Goal: Task Accomplishment & Management: Use online tool/utility

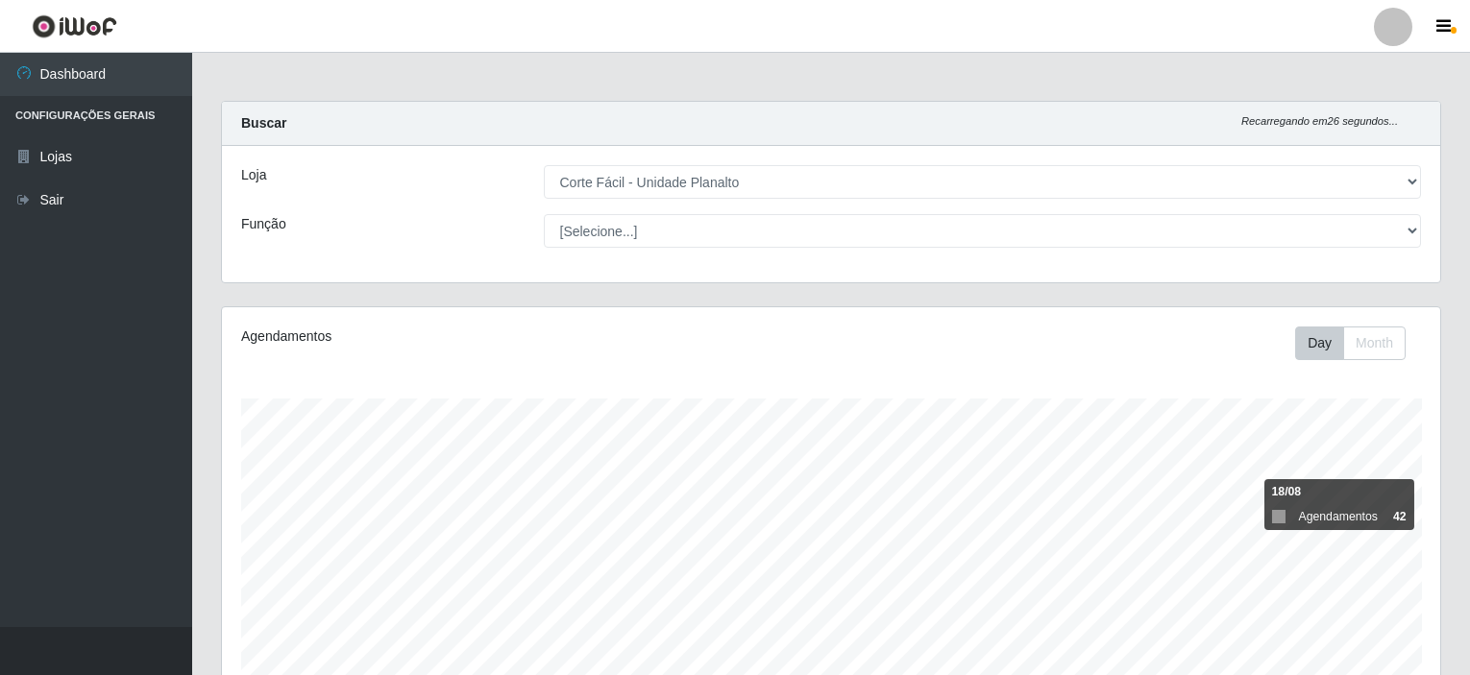
select select "202"
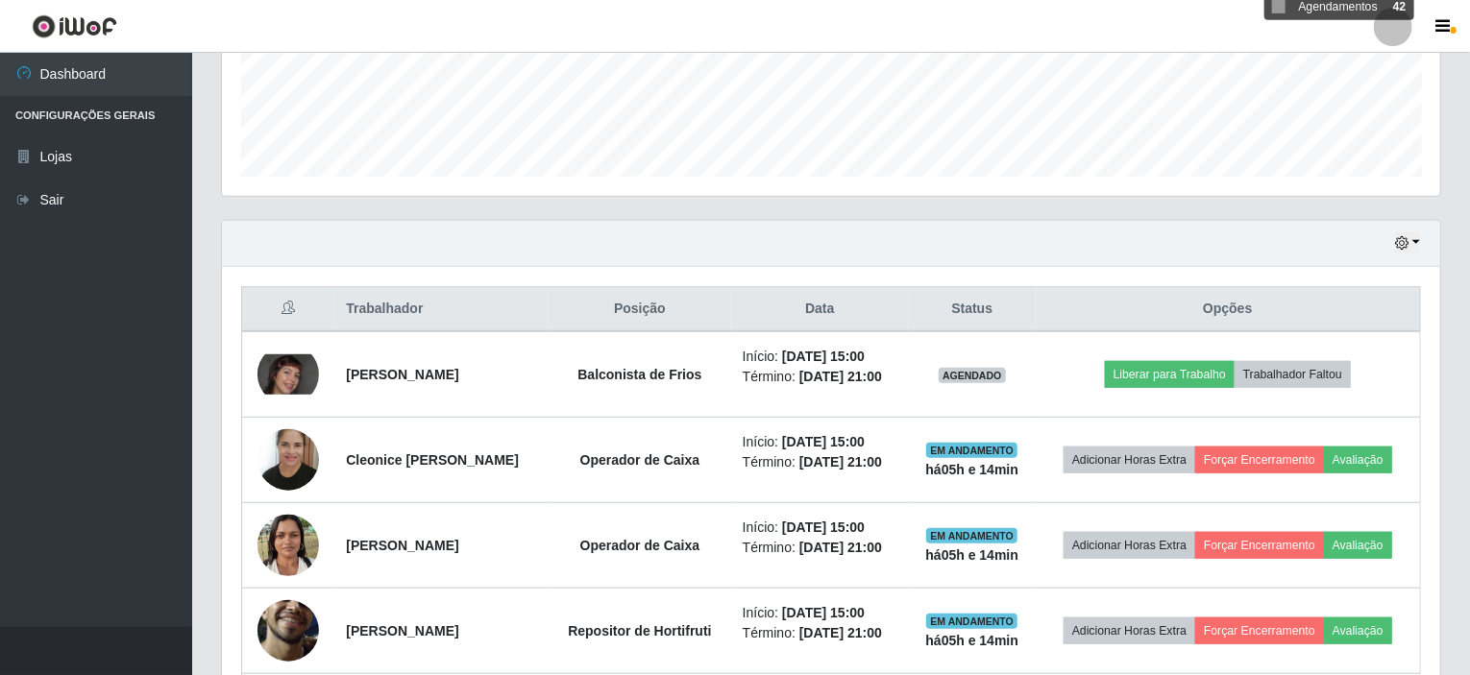
scroll to position [606, 0]
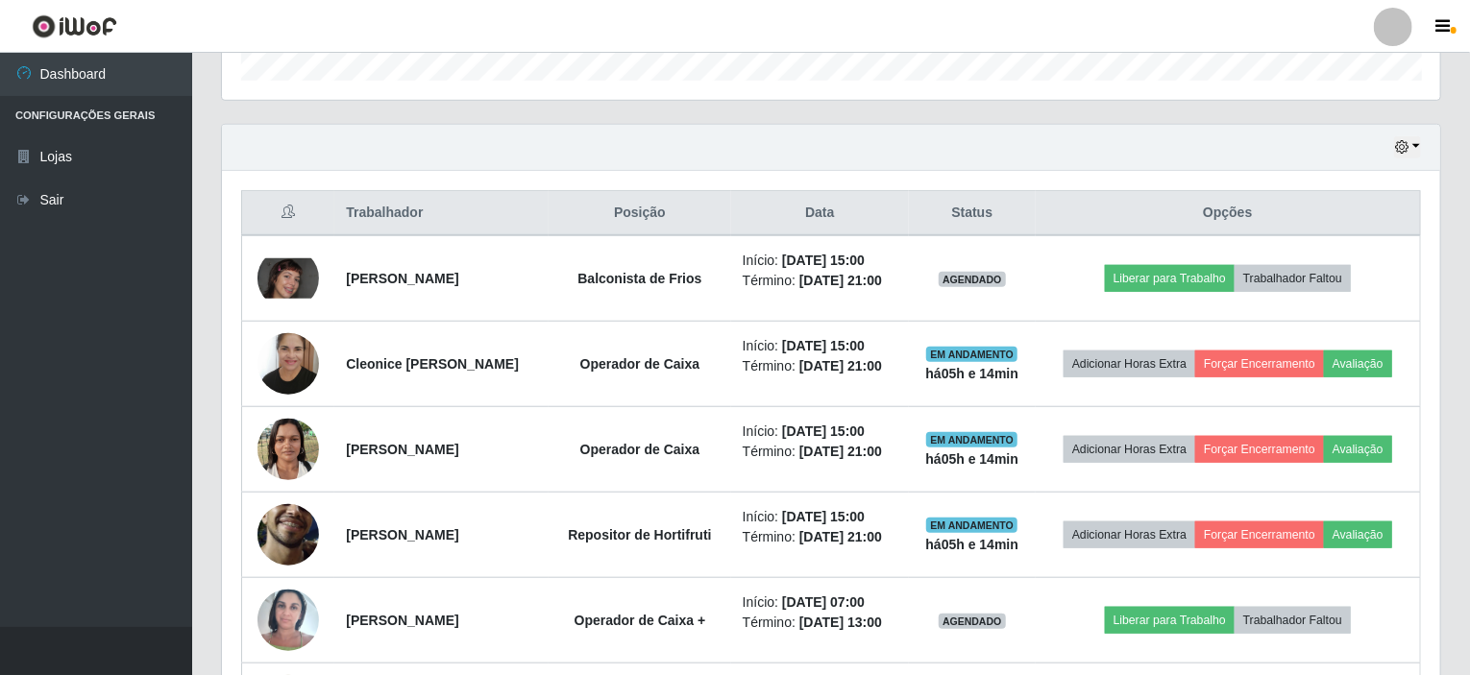
click at [1394, 147] on div "Hoje 1 dia 3 dias 1 Semana Não encerrados" at bounding box center [831, 148] width 1218 height 46
click at [1403, 146] on icon "button" at bounding box center [1401, 146] width 13 height 13
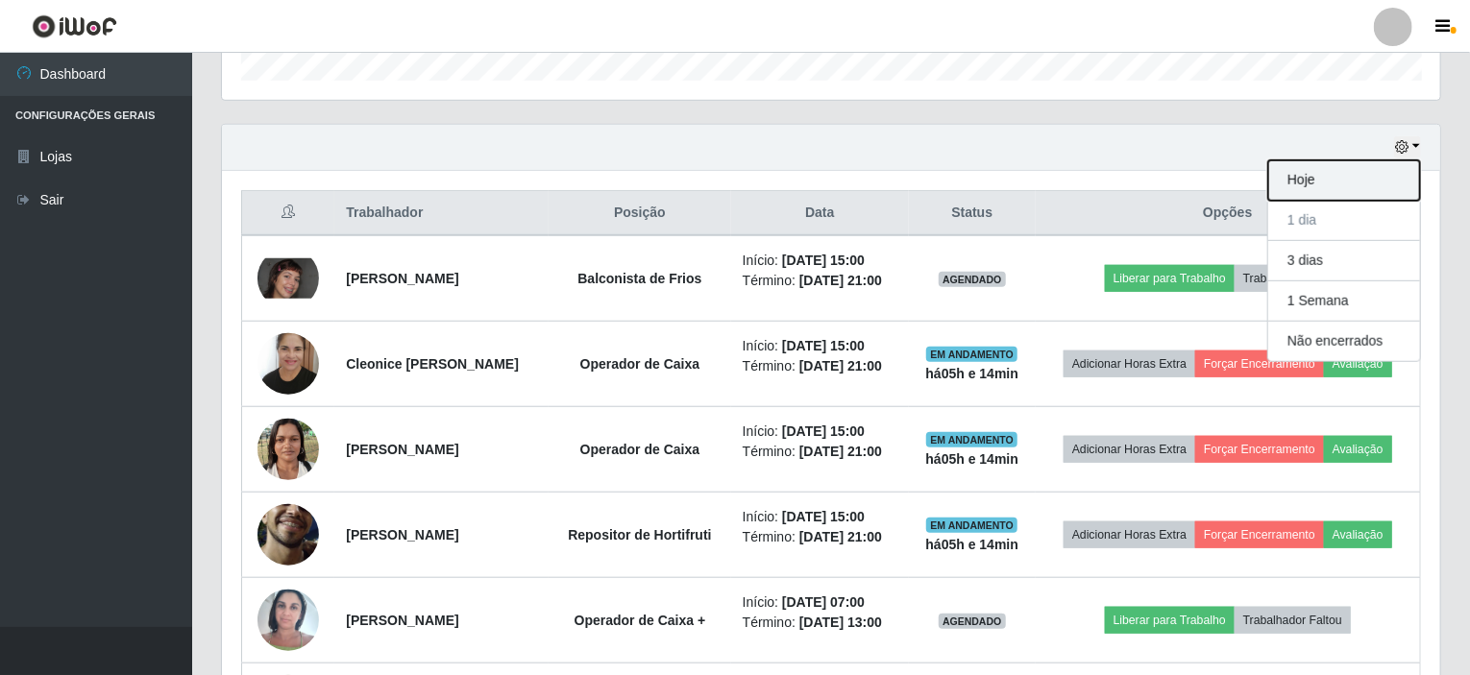
click at [1340, 184] on button "Hoje" at bounding box center [1344, 180] width 152 height 40
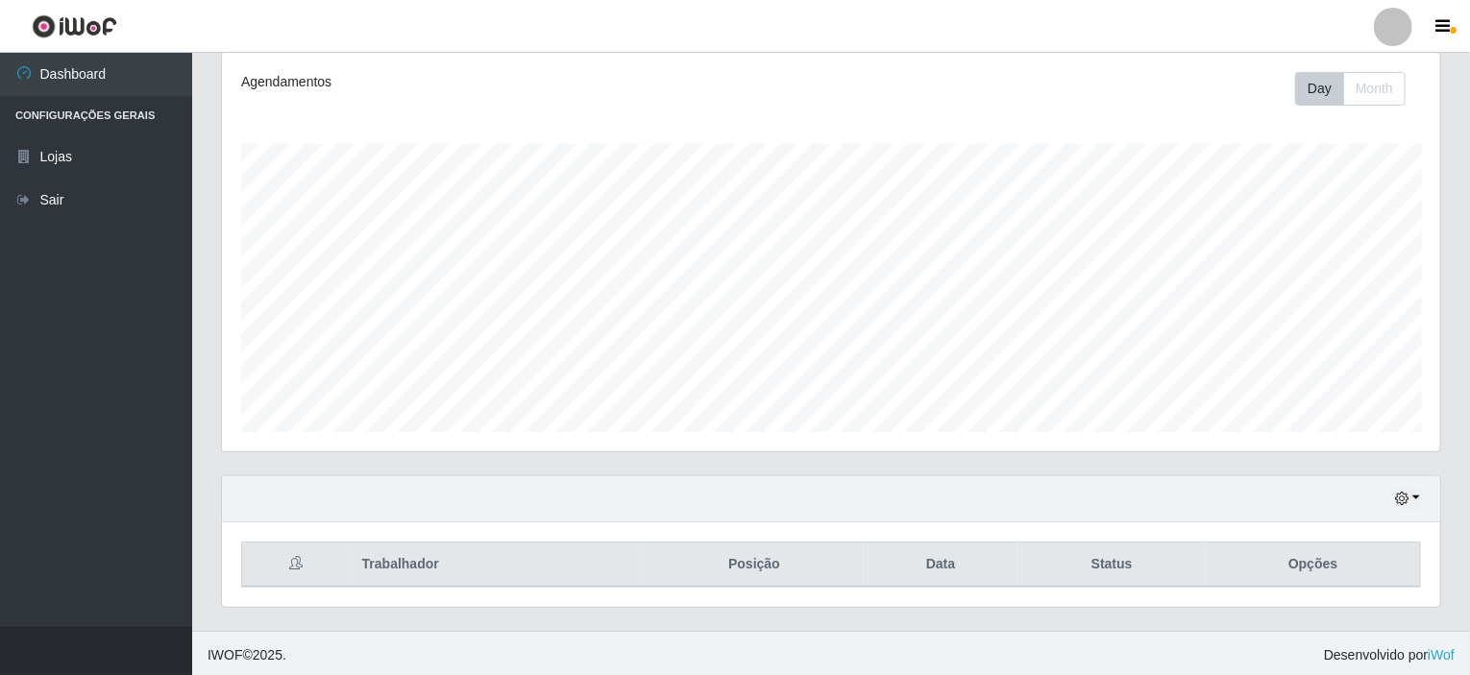
scroll to position [596, 0]
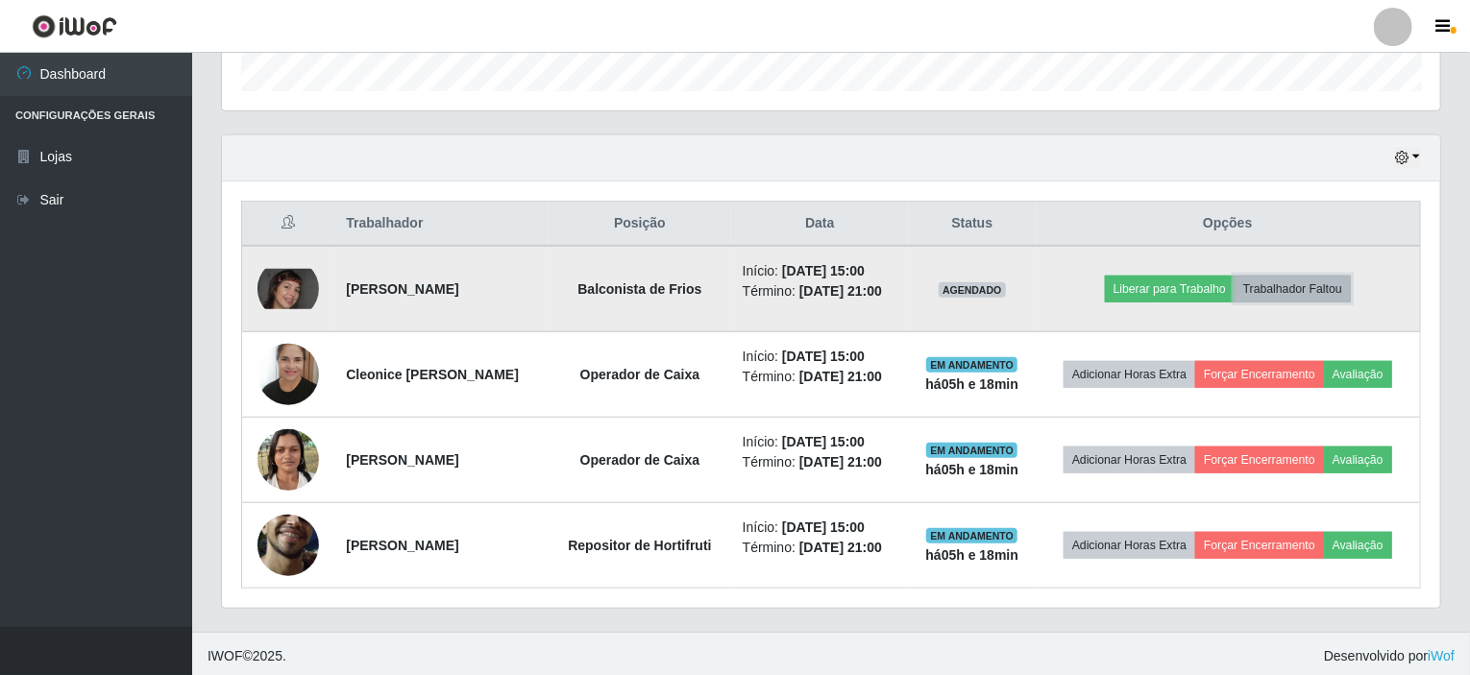
click at [1283, 276] on button "Trabalhador Faltou" at bounding box center [1293, 289] width 116 height 27
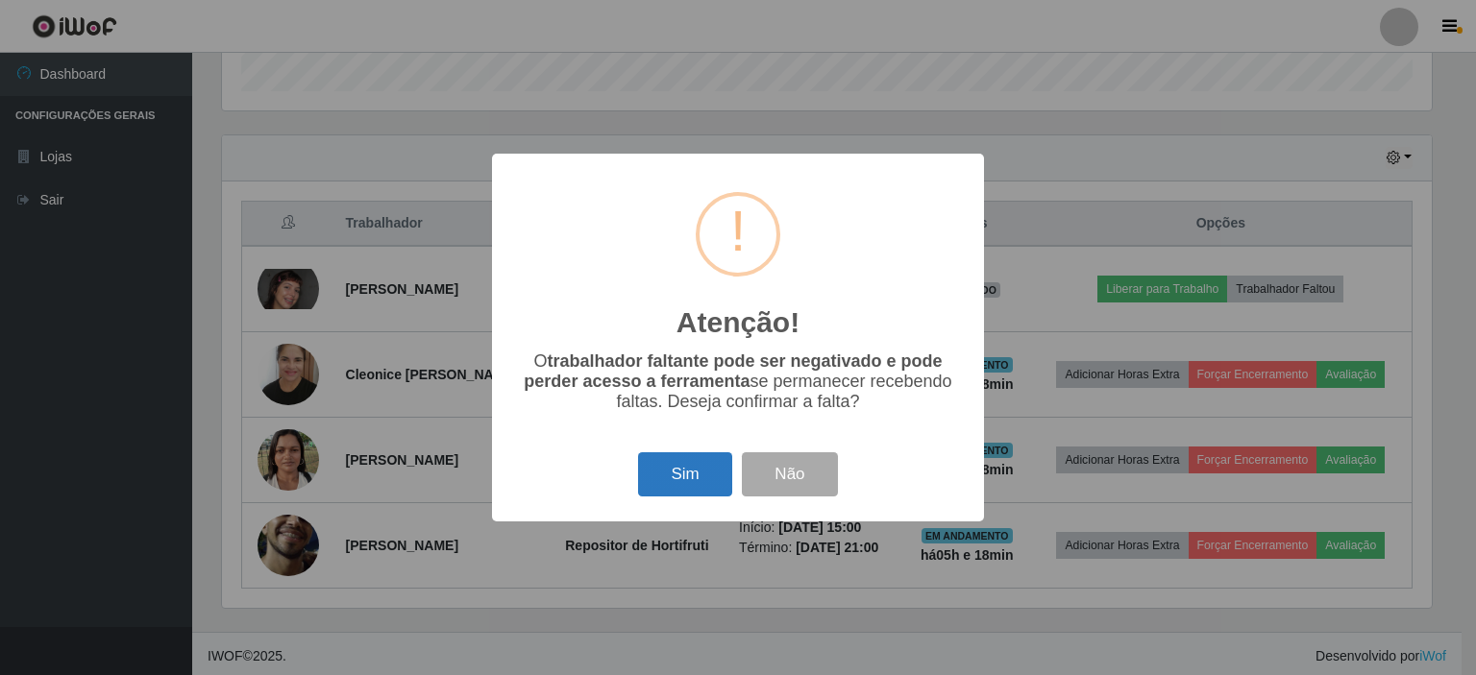
click at [669, 475] on button "Sim" at bounding box center [684, 475] width 93 height 45
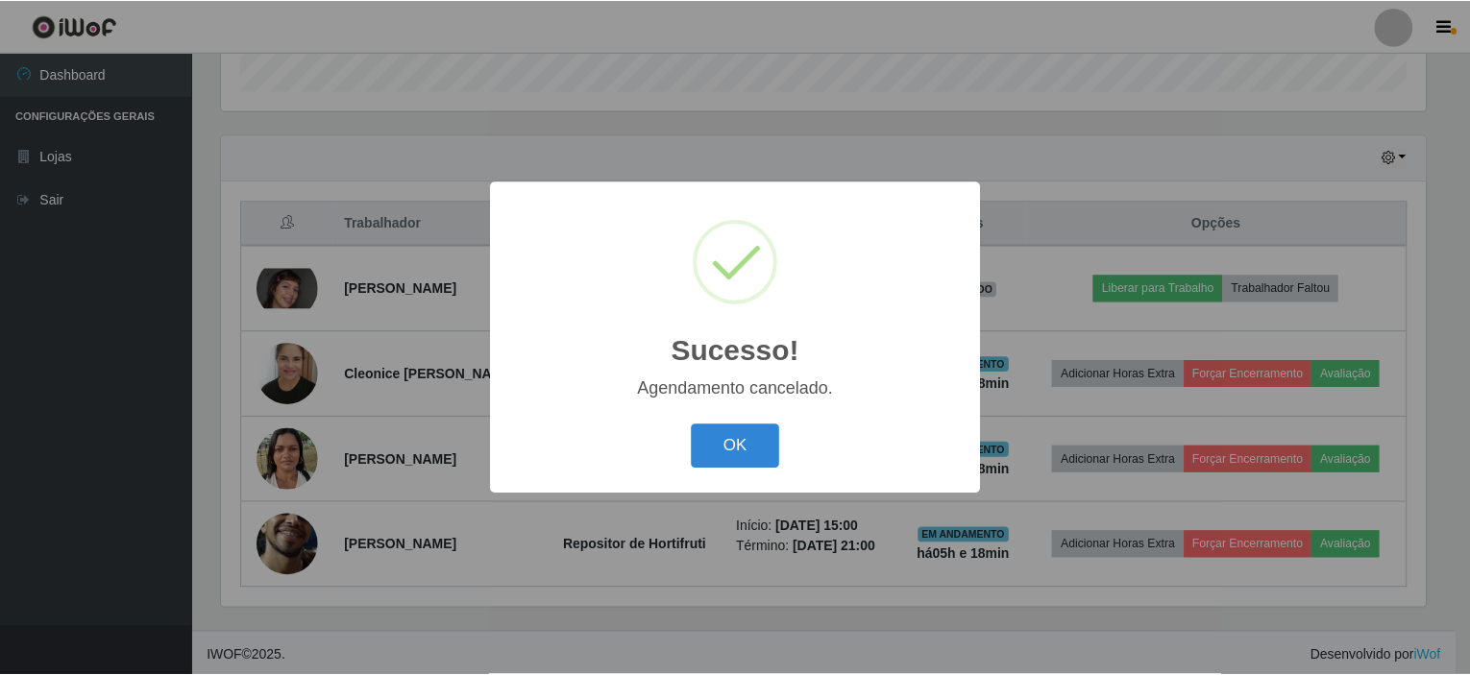
scroll to position [511, 0]
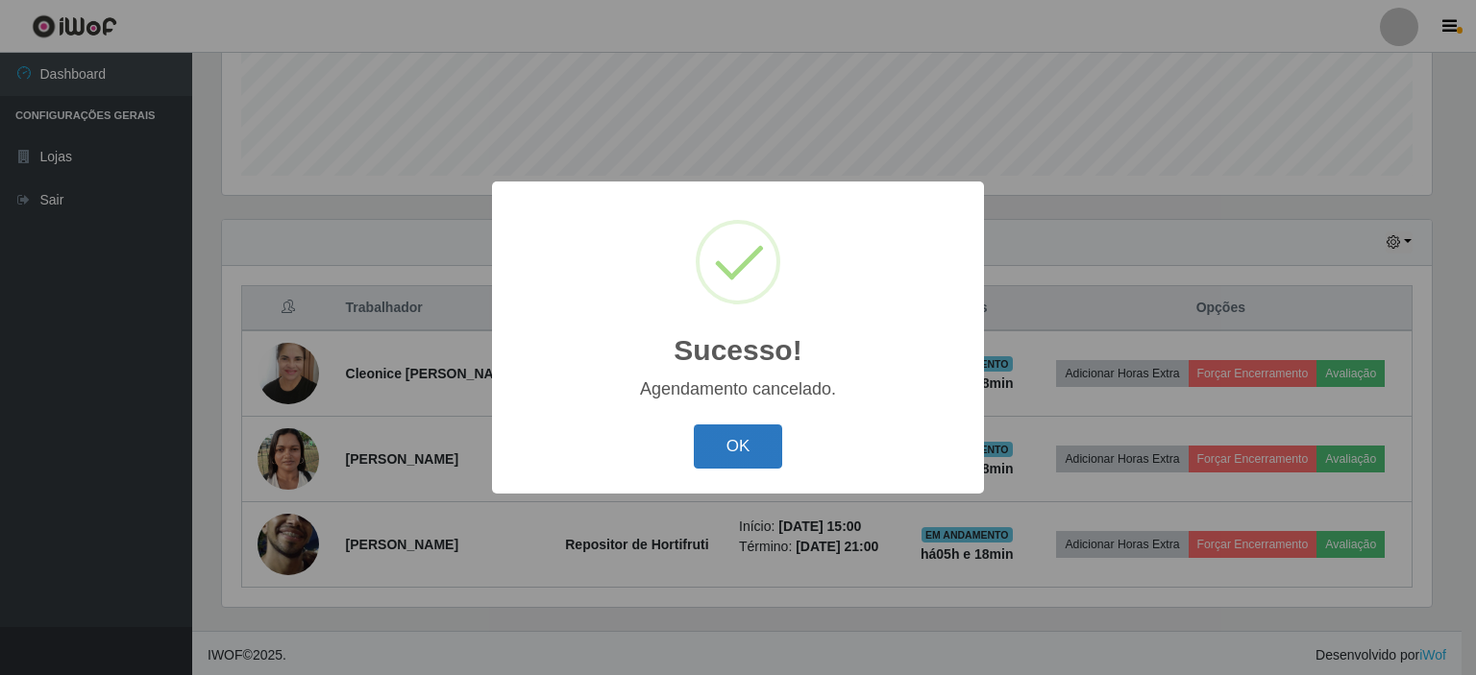
click at [742, 456] on button "OK" at bounding box center [738, 447] width 89 height 45
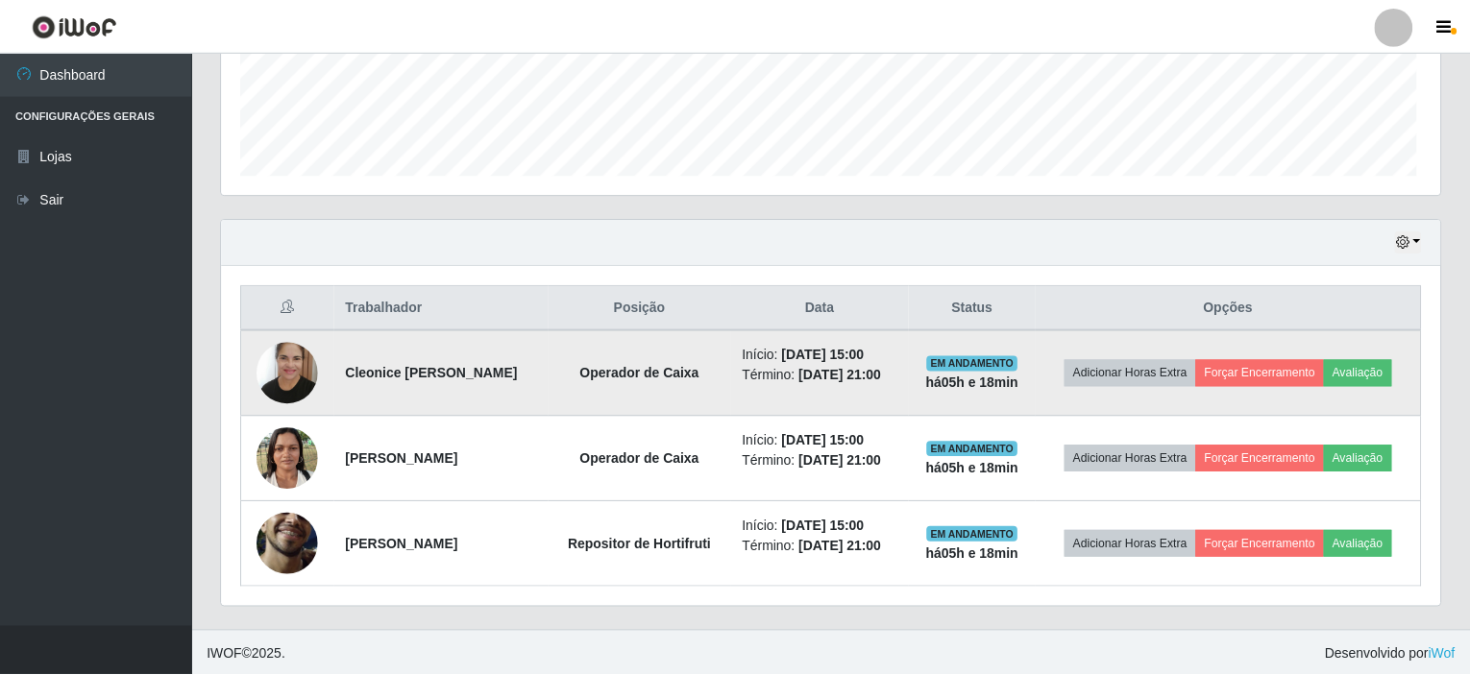
scroll to position [399, 1218]
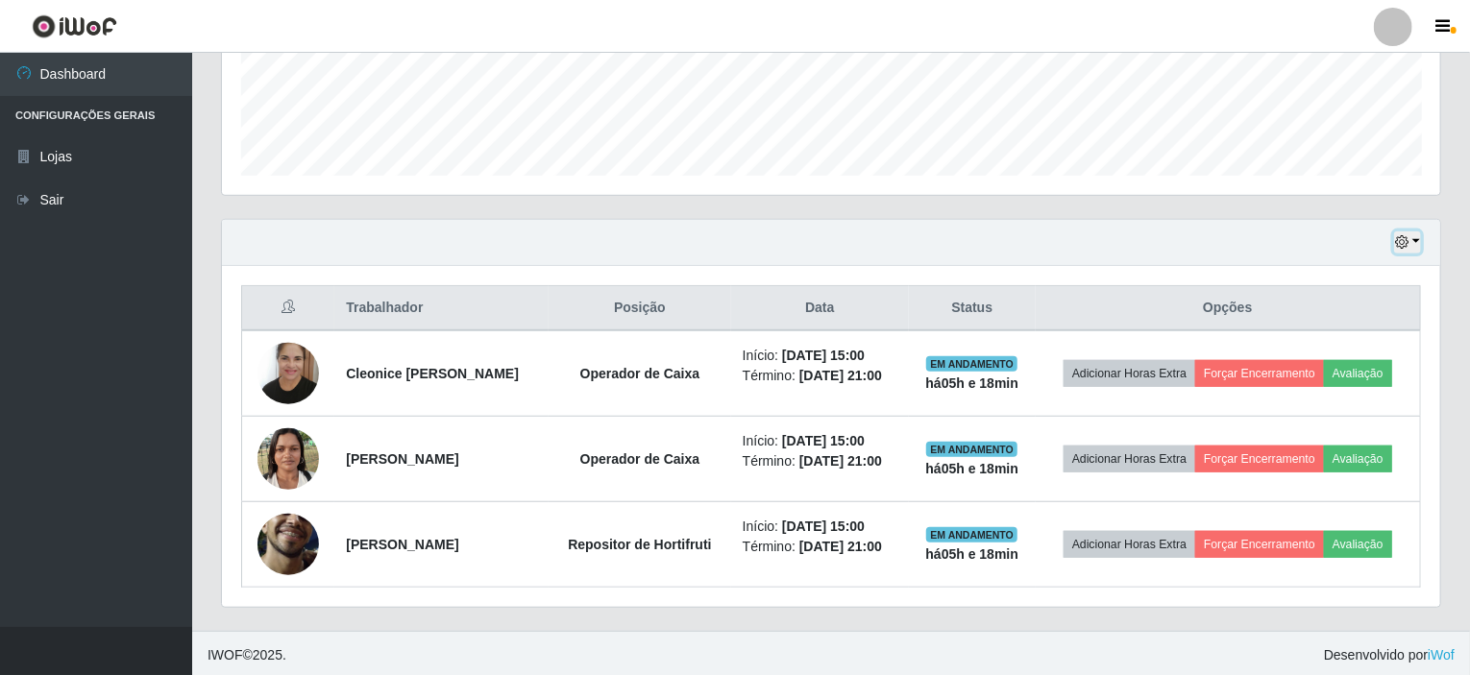
click at [1406, 235] on icon "button" at bounding box center [1401, 241] width 13 height 13
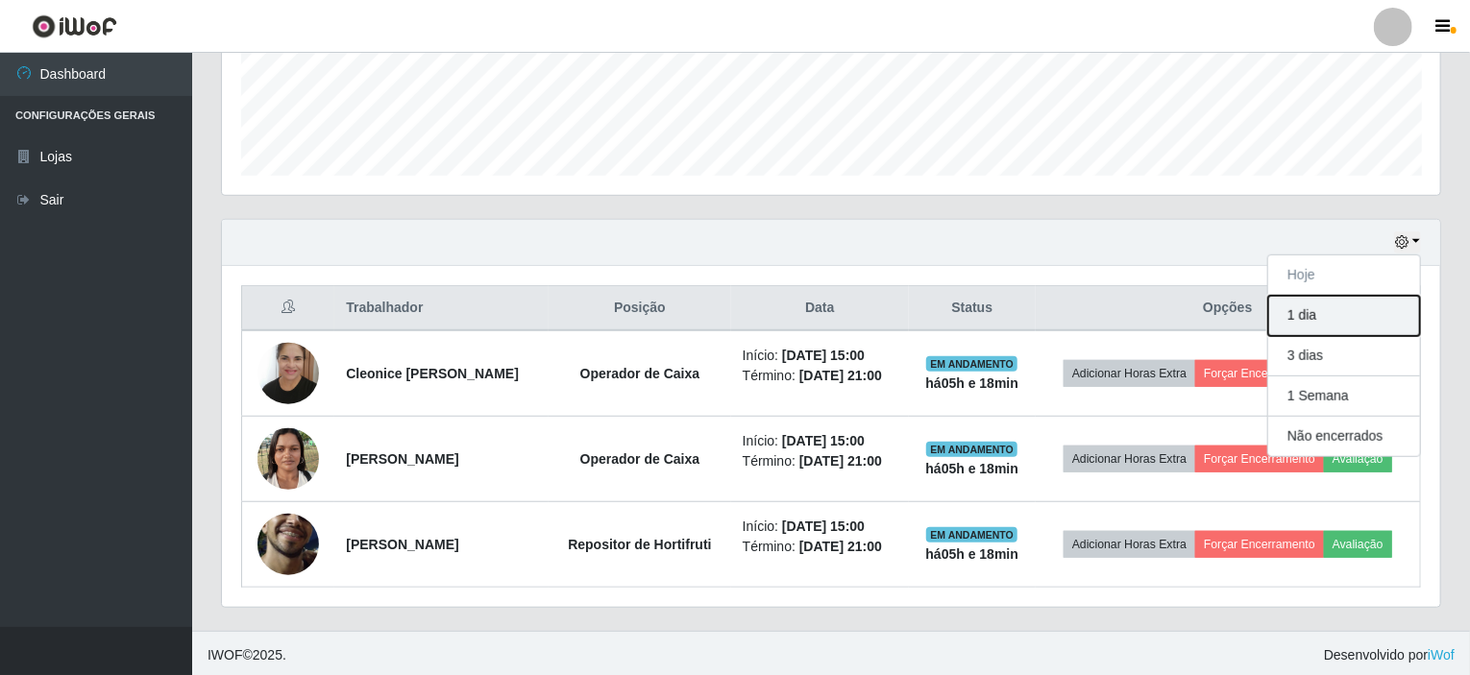
click at [1333, 316] on button "1 dia" at bounding box center [1344, 316] width 152 height 40
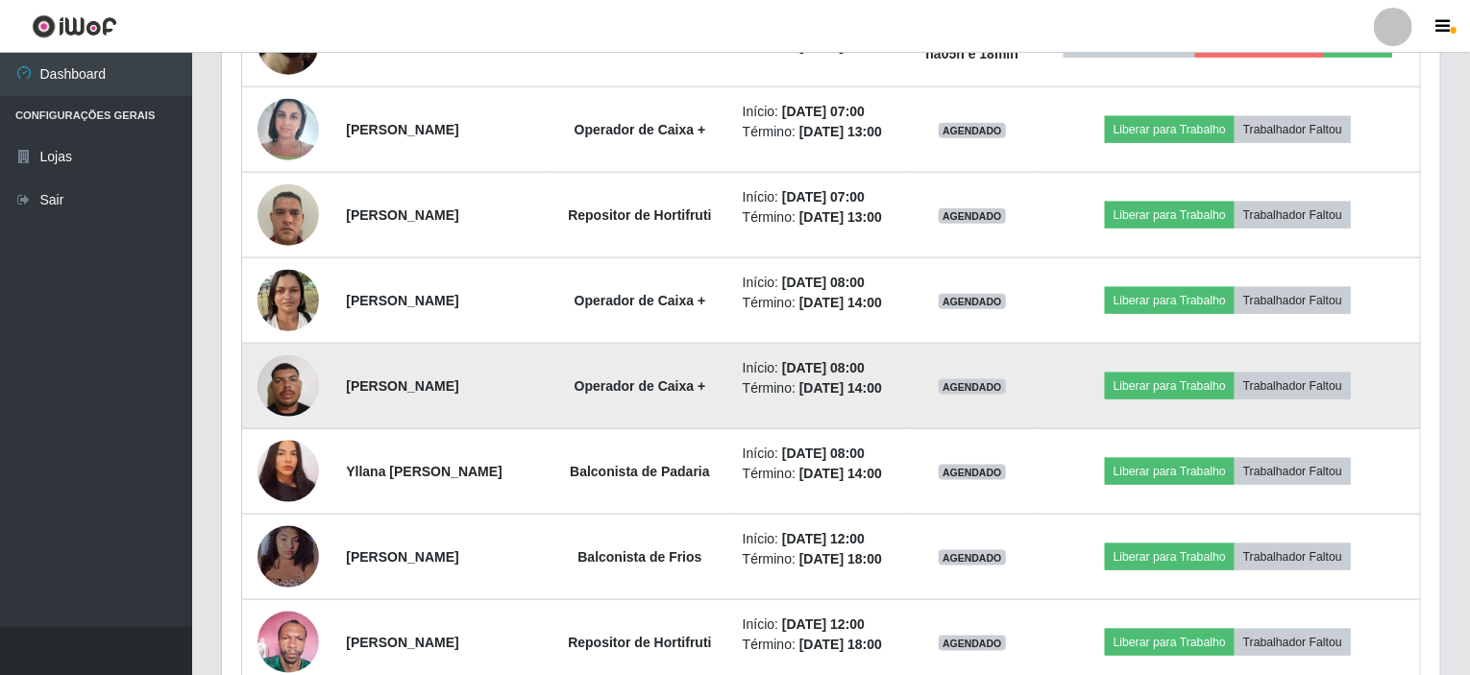
scroll to position [1108, 0]
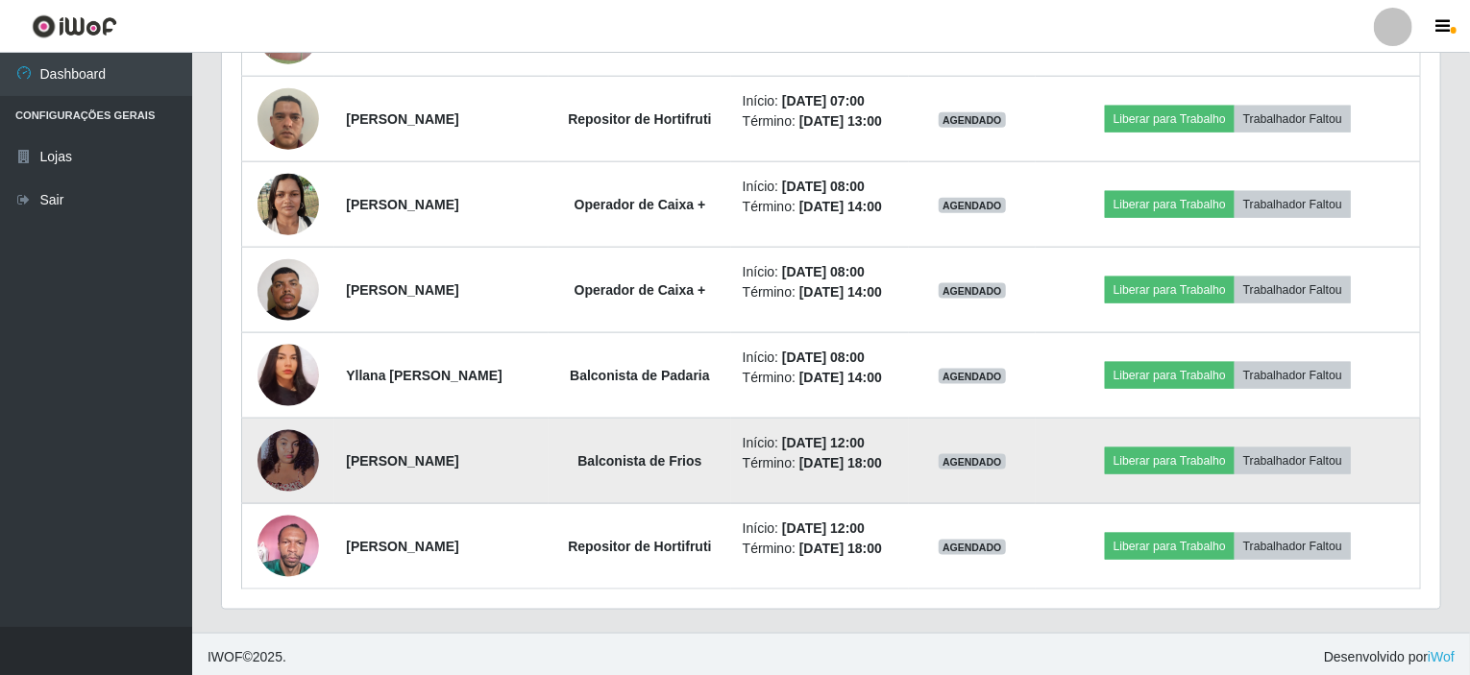
click at [306, 463] on img at bounding box center [287, 461] width 61 height 71
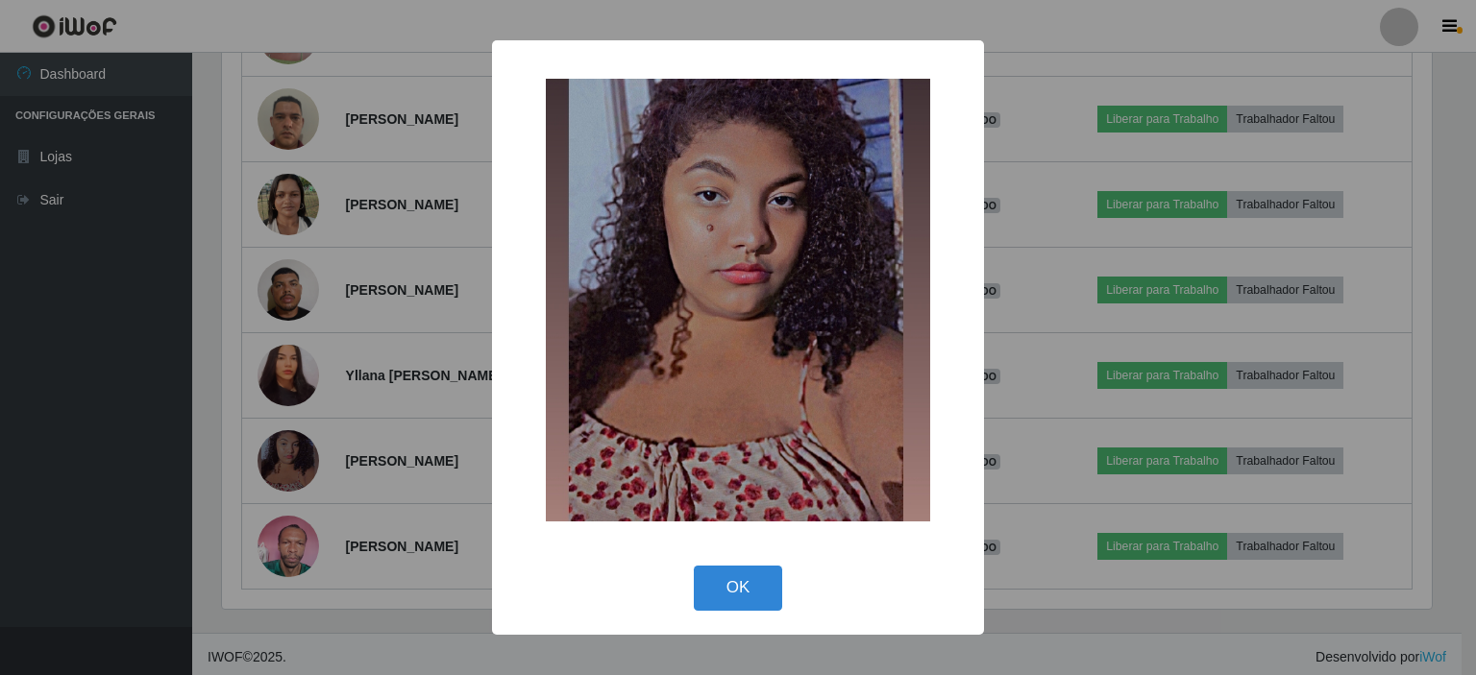
click at [460, 401] on div "× OK Cancel" at bounding box center [738, 337] width 1476 height 675
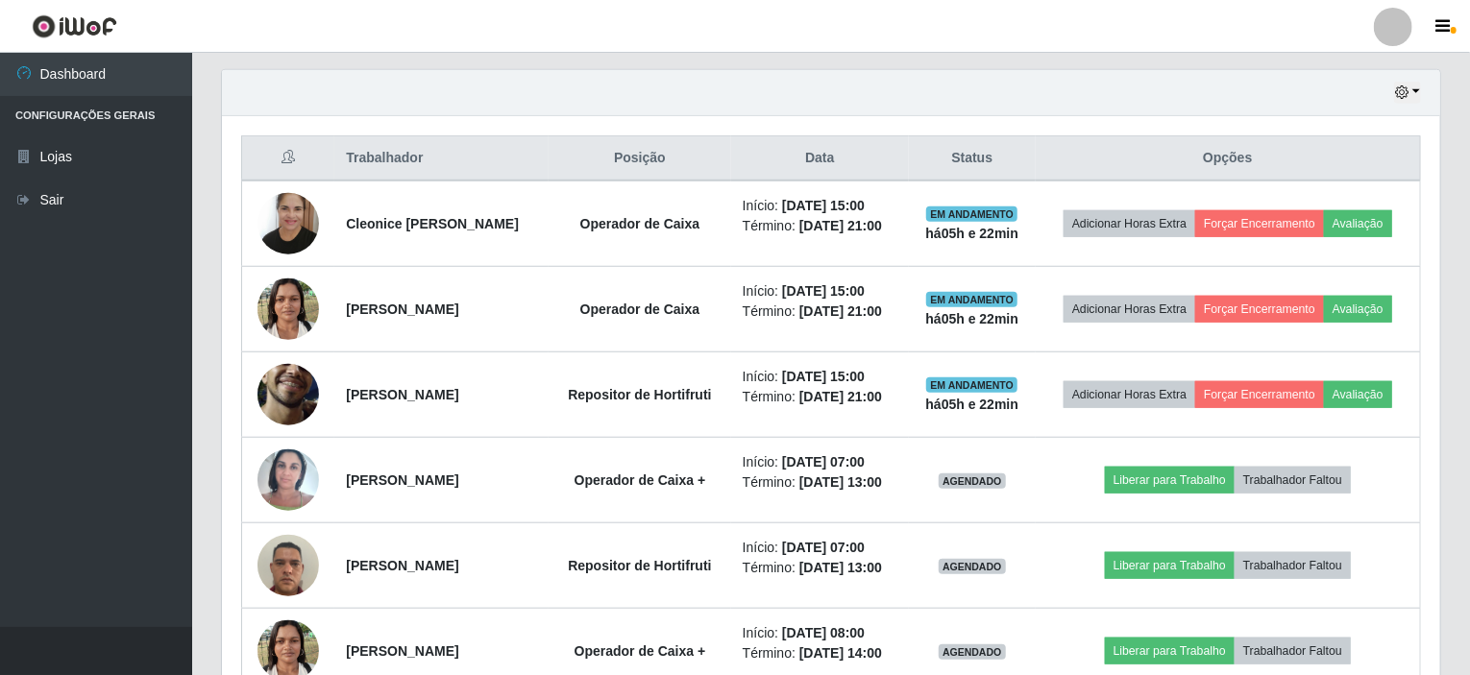
scroll to position [627, 0]
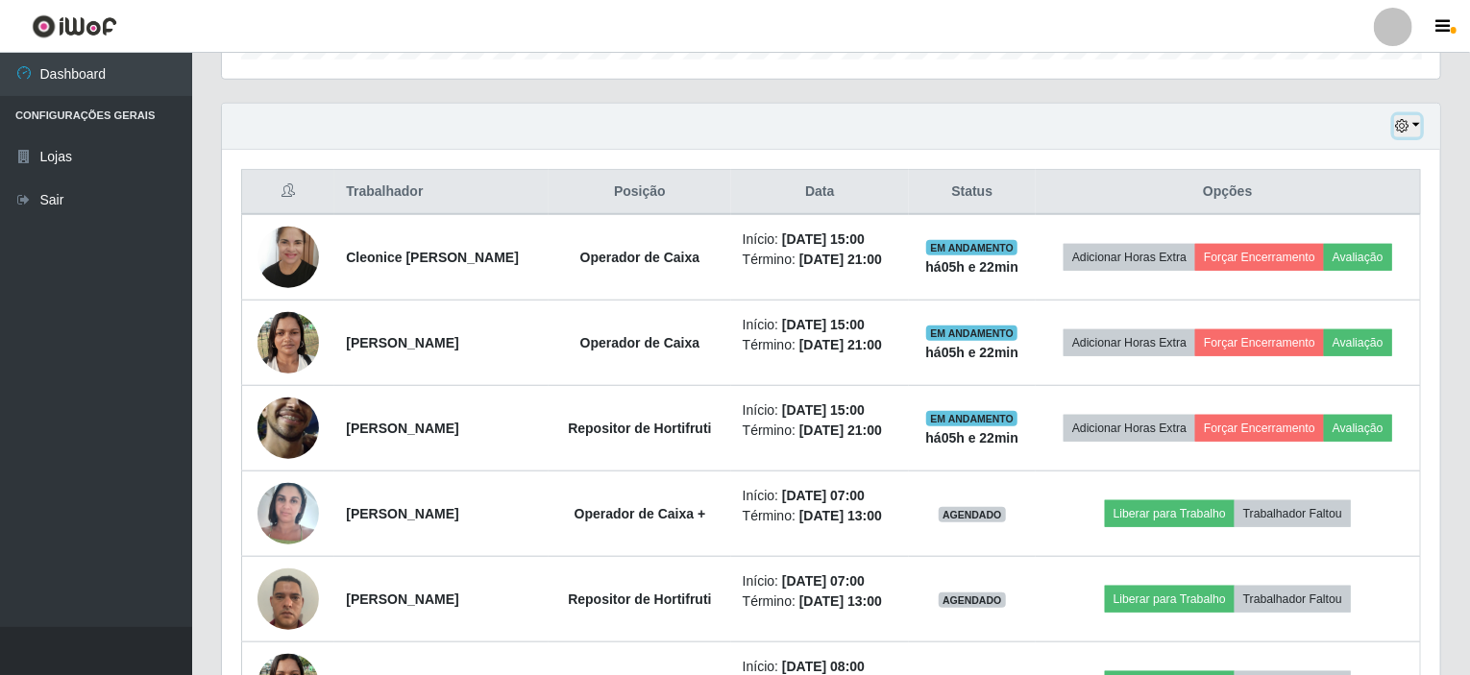
click at [1418, 125] on button "button" at bounding box center [1407, 126] width 27 height 22
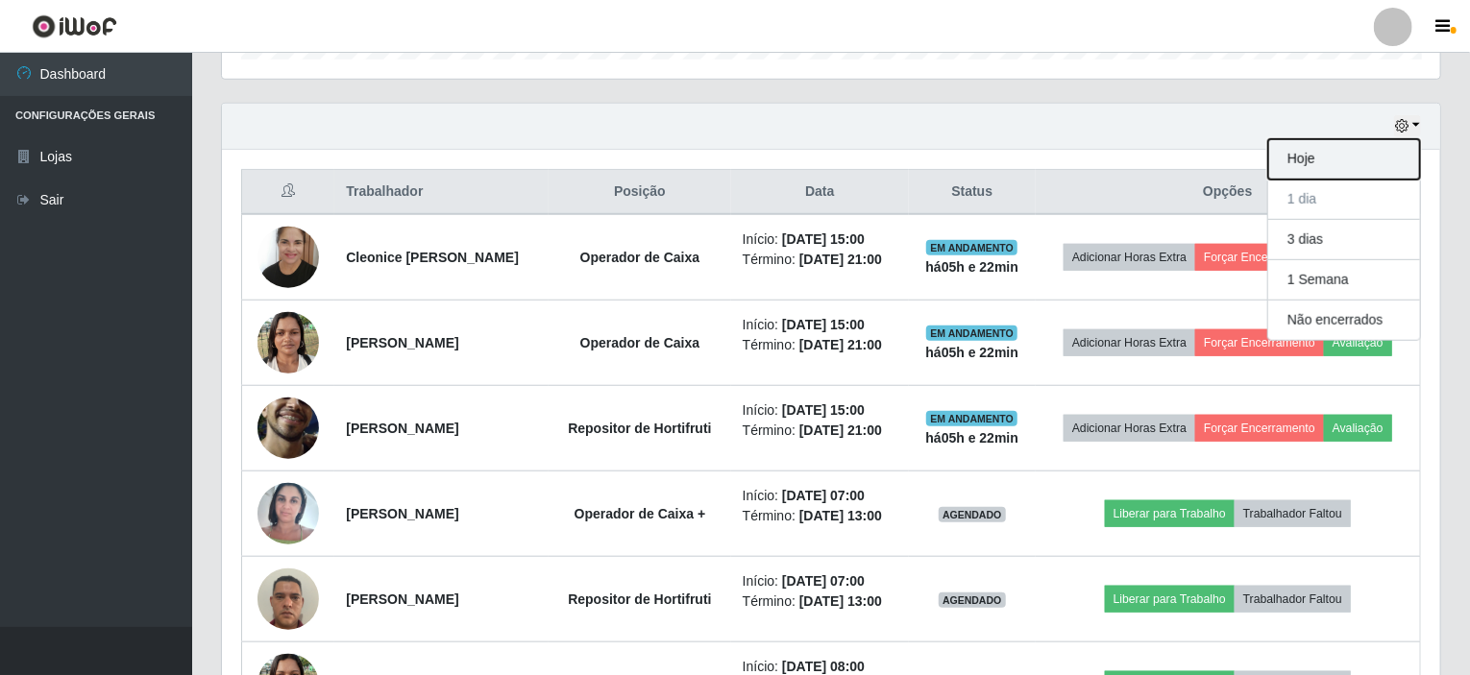
click at [1313, 164] on button "Hoje" at bounding box center [1344, 159] width 152 height 40
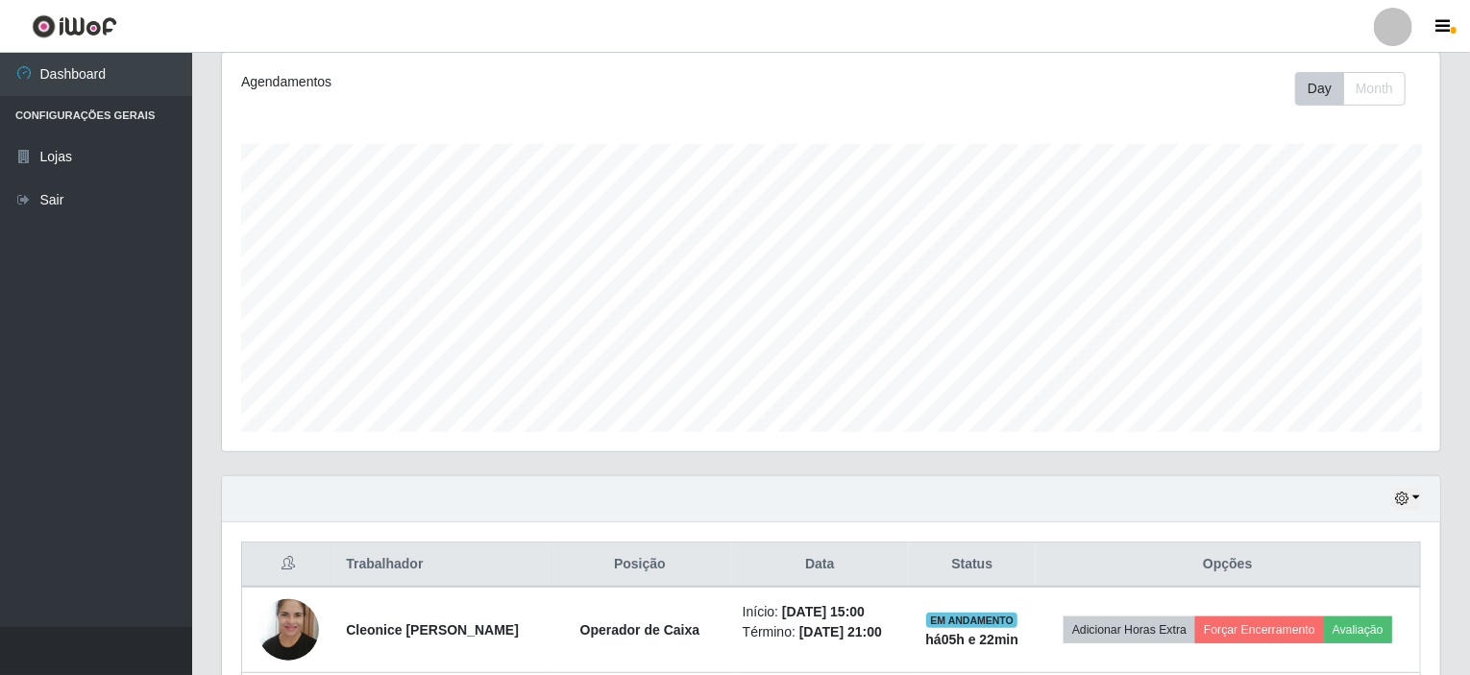
scroll to position [511, 0]
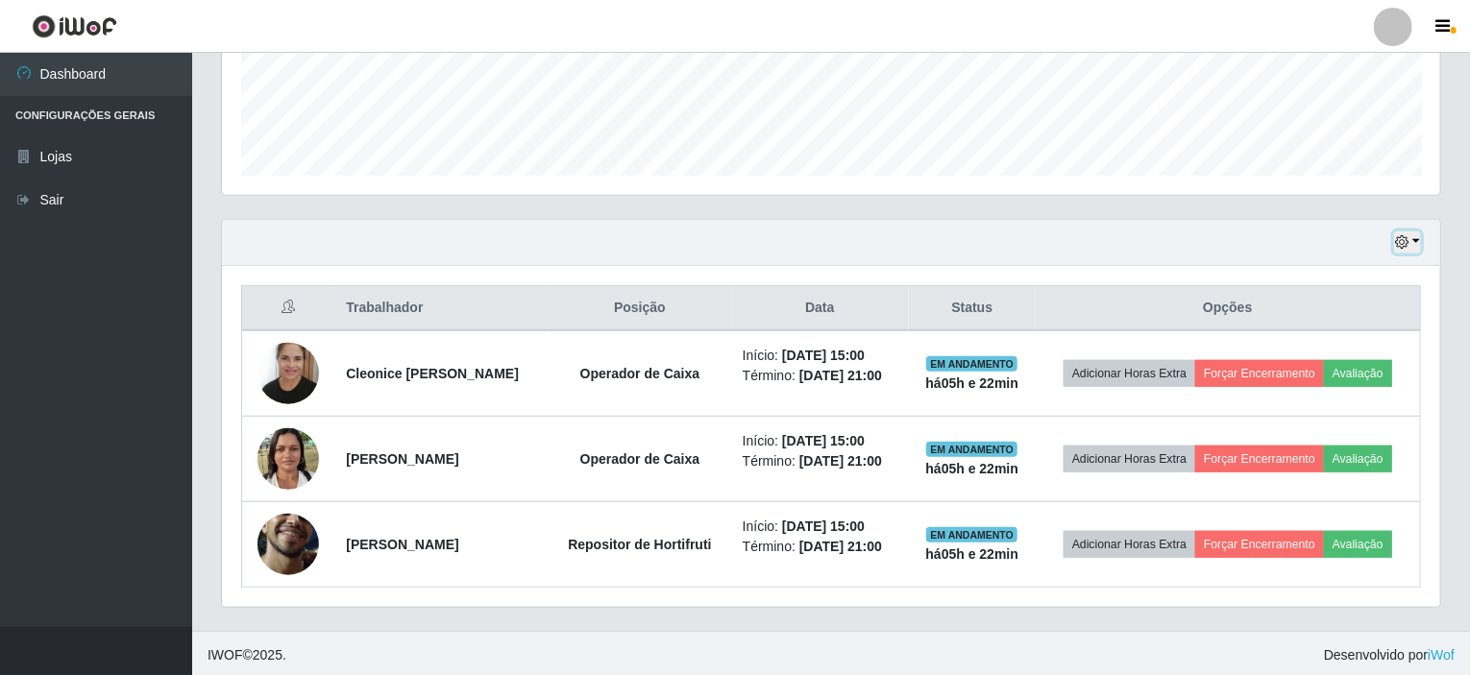
click at [1415, 235] on button "button" at bounding box center [1407, 243] width 27 height 22
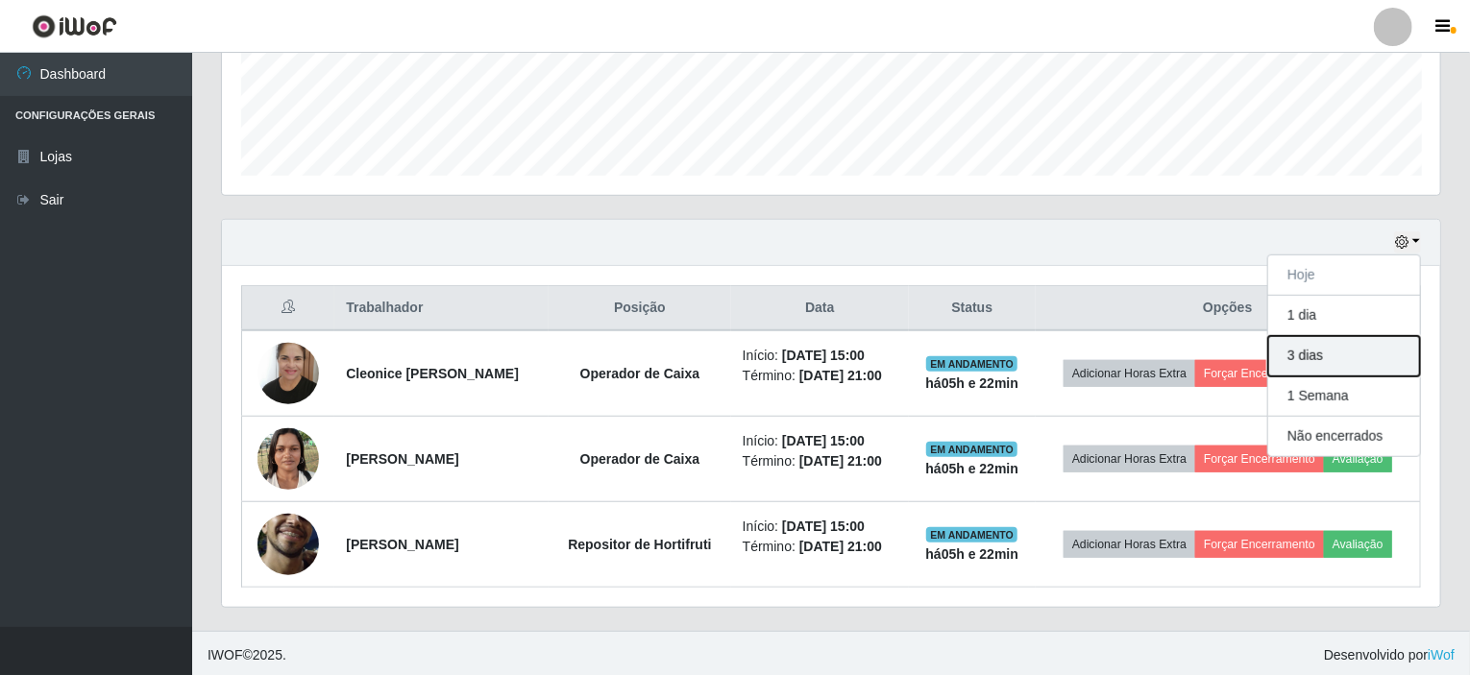
click at [1309, 358] on button "3 dias" at bounding box center [1344, 356] width 152 height 40
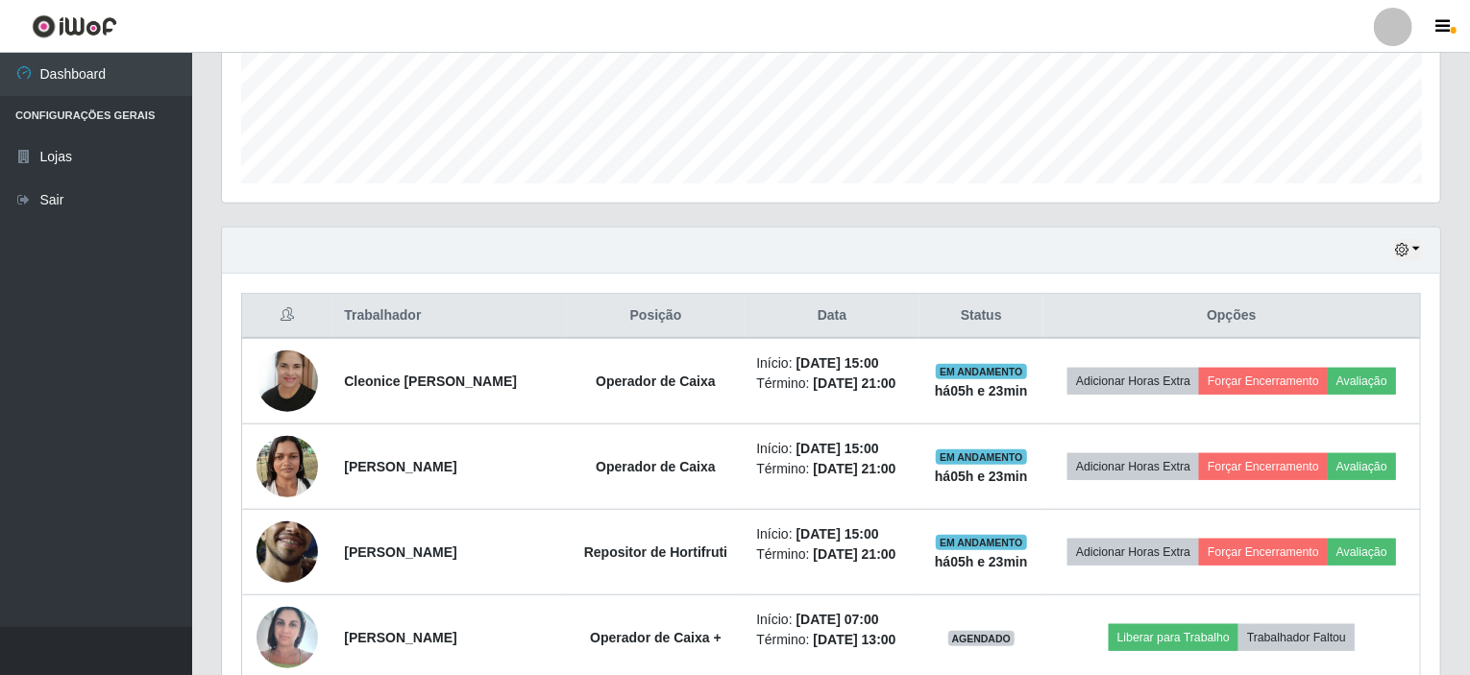
scroll to position [499, 0]
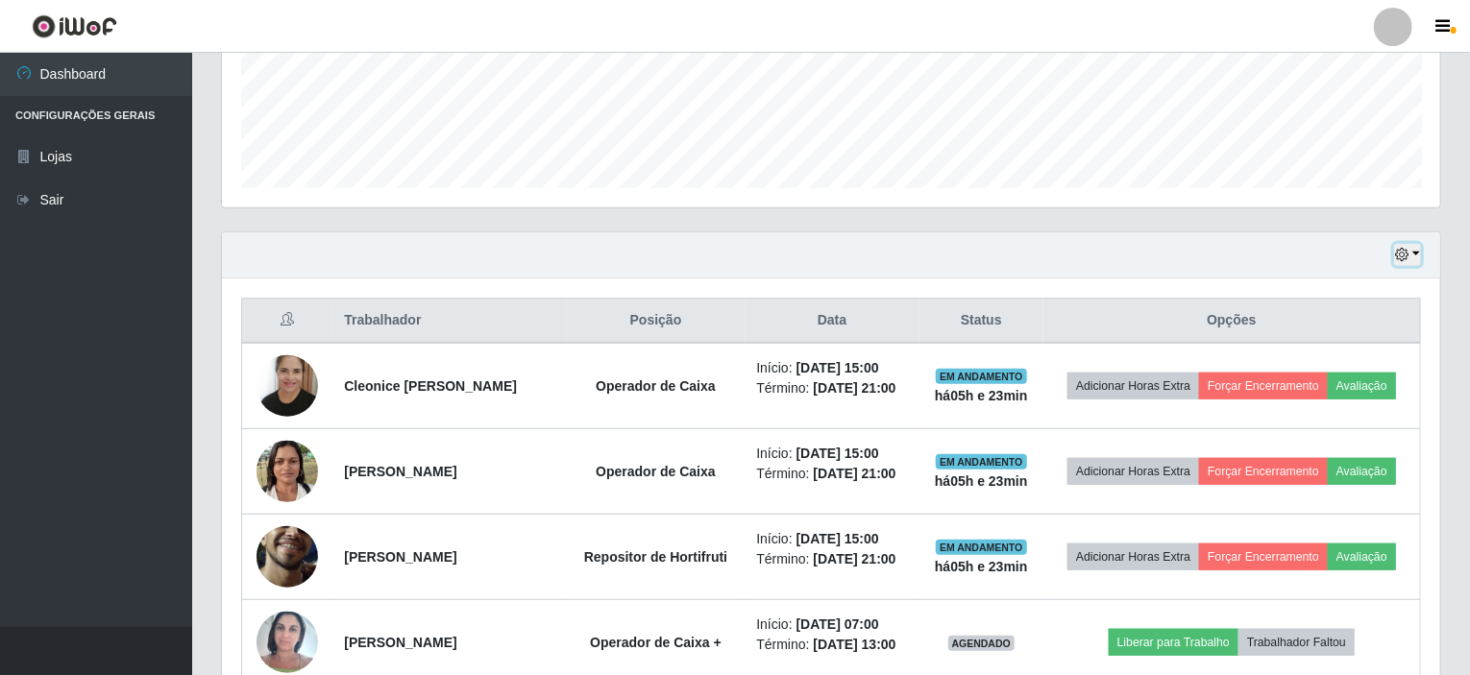
click at [1415, 253] on button "button" at bounding box center [1407, 255] width 27 height 22
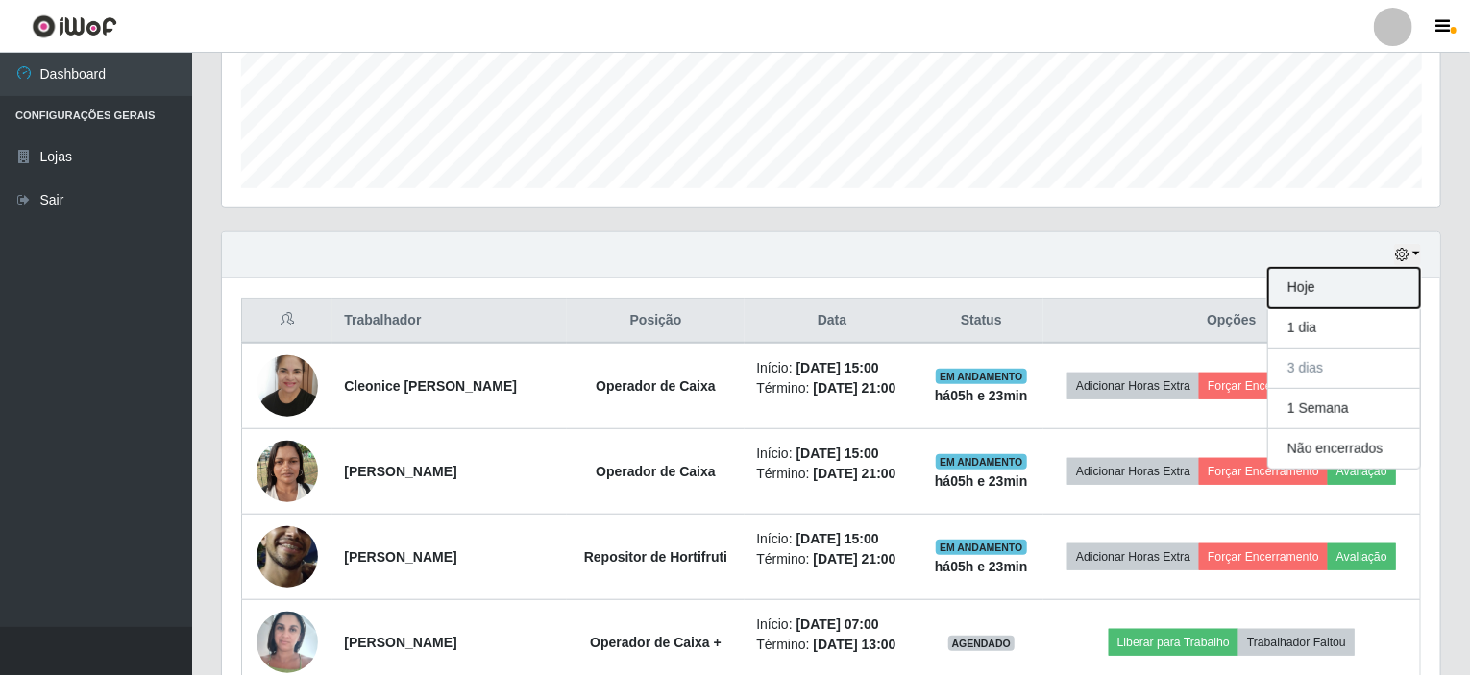
click at [1298, 282] on button "Hoje" at bounding box center [1344, 288] width 152 height 40
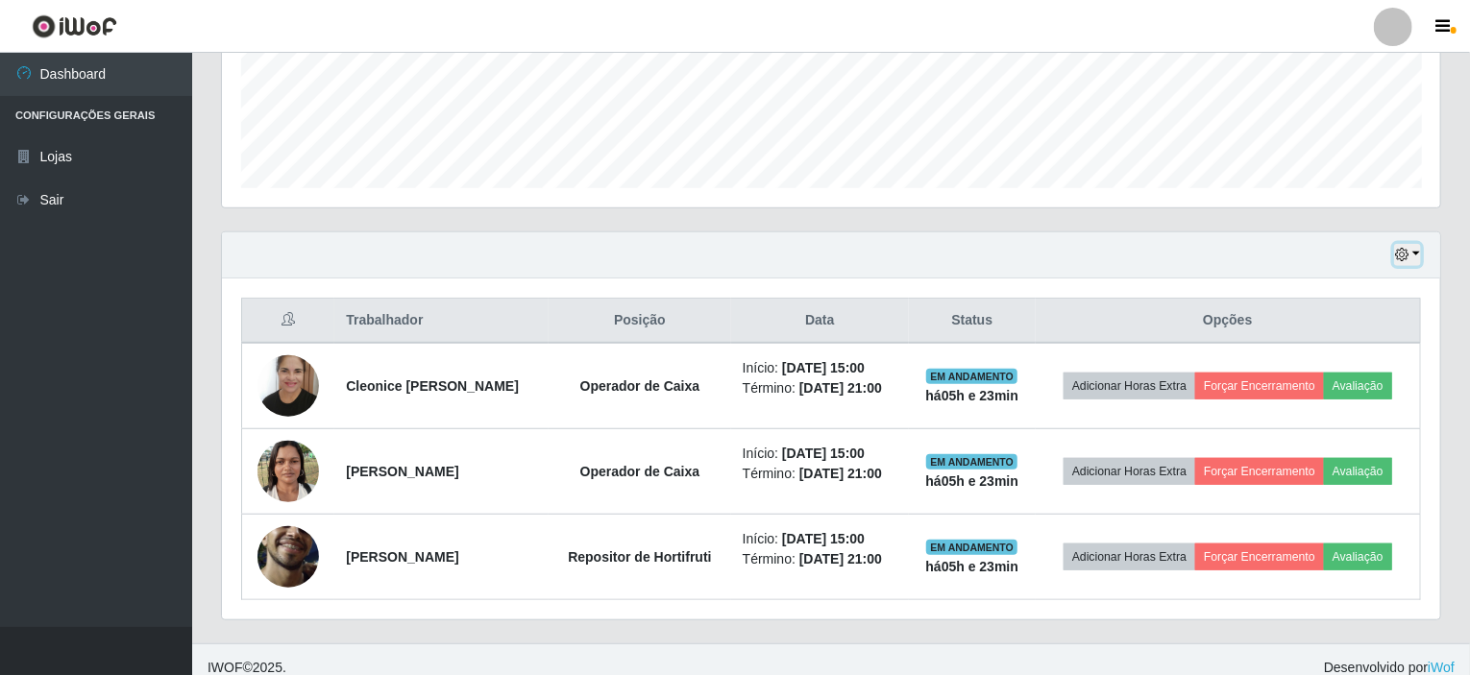
click at [1417, 256] on button "button" at bounding box center [1407, 255] width 27 height 22
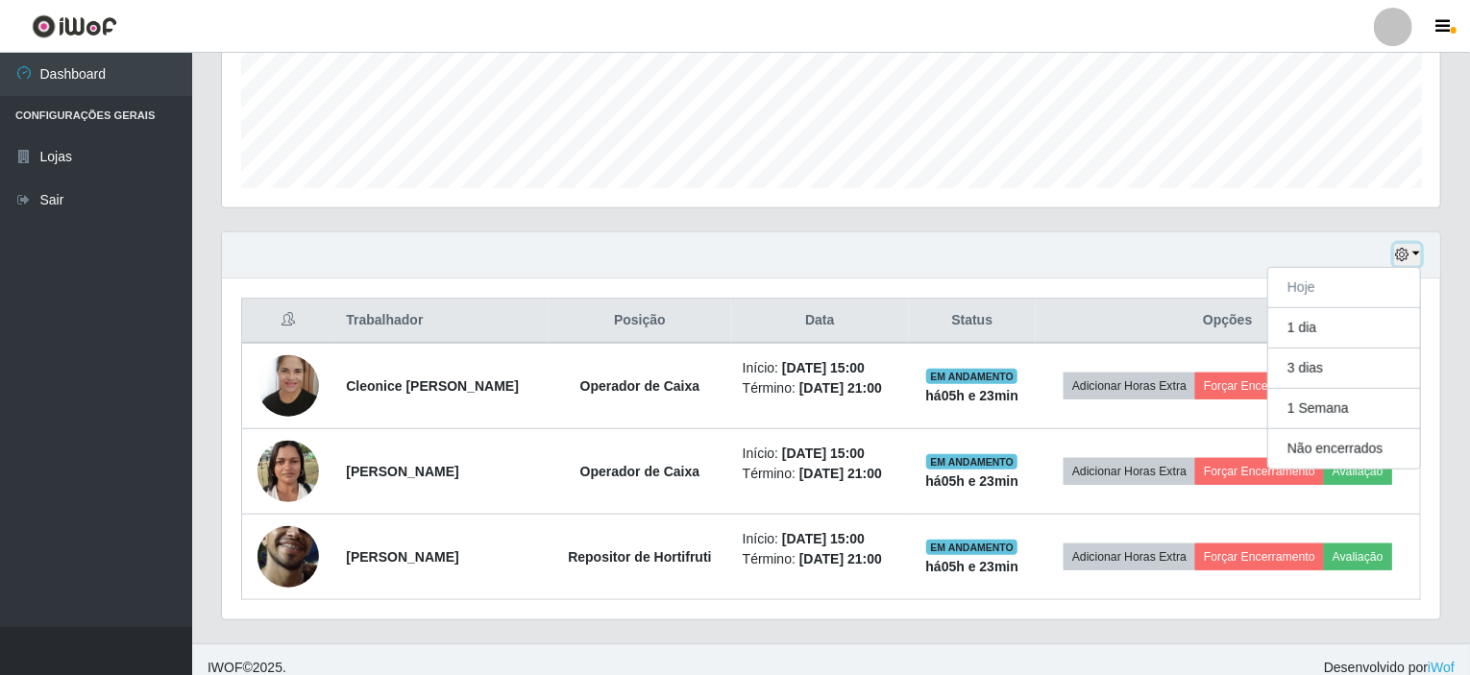
click at [1417, 256] on button "button" at bounding box center [1407, 255] width 27 height 22
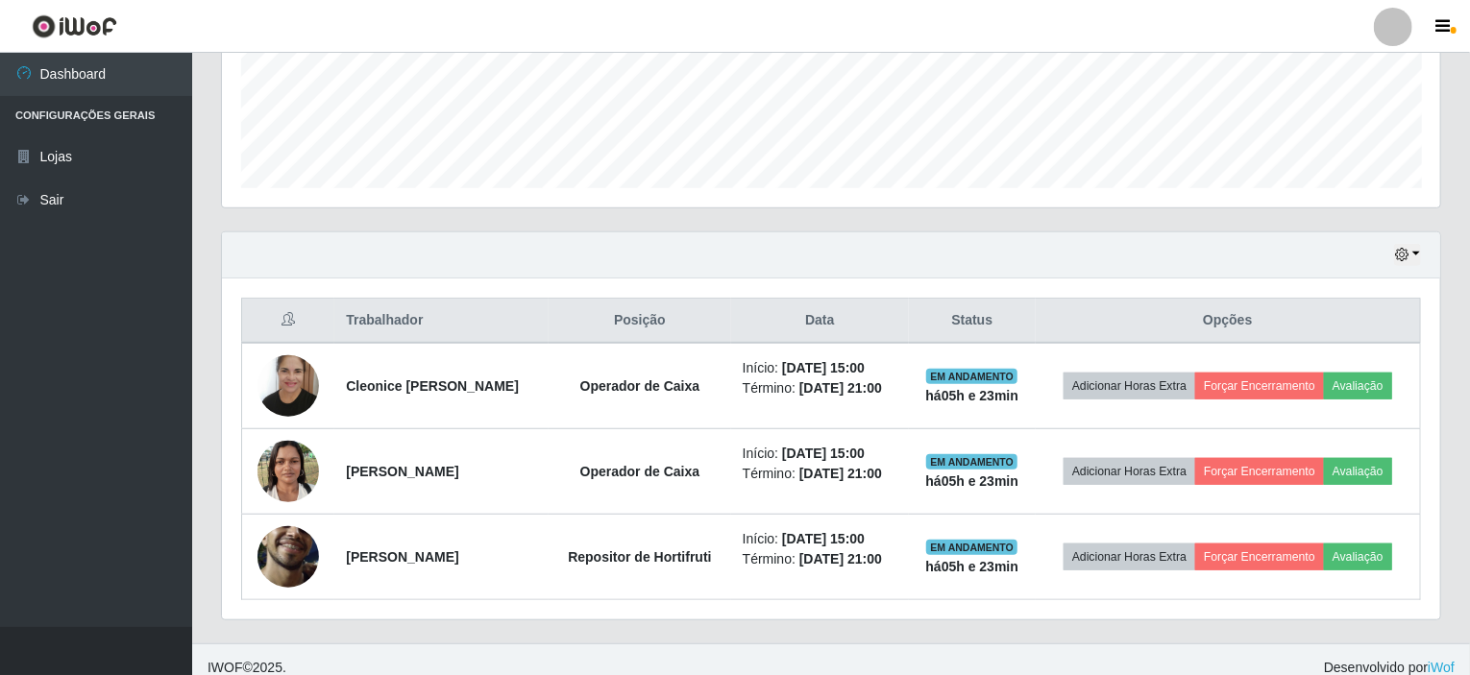
click at [1422, 257] on div "Hoje 1 dia 3 dias 1 Semana Não encerrados" at bounding box center [831, 256] width 1218 height 46
click at [1419, 255] on button "button" at bounding box center [1407, 255] width 27 height 22
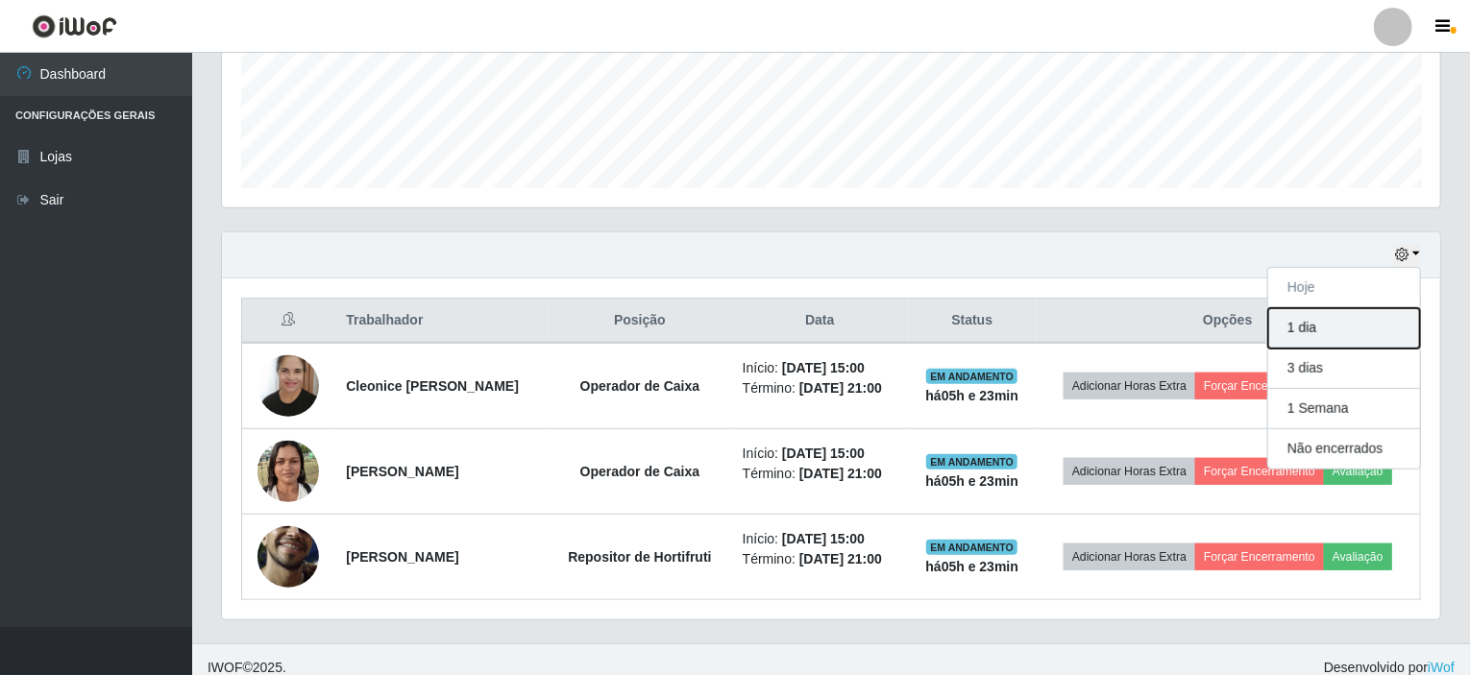
click at [1334, 331] on button "1 dia" at bounding box center [1344, 328] width 152 height 40
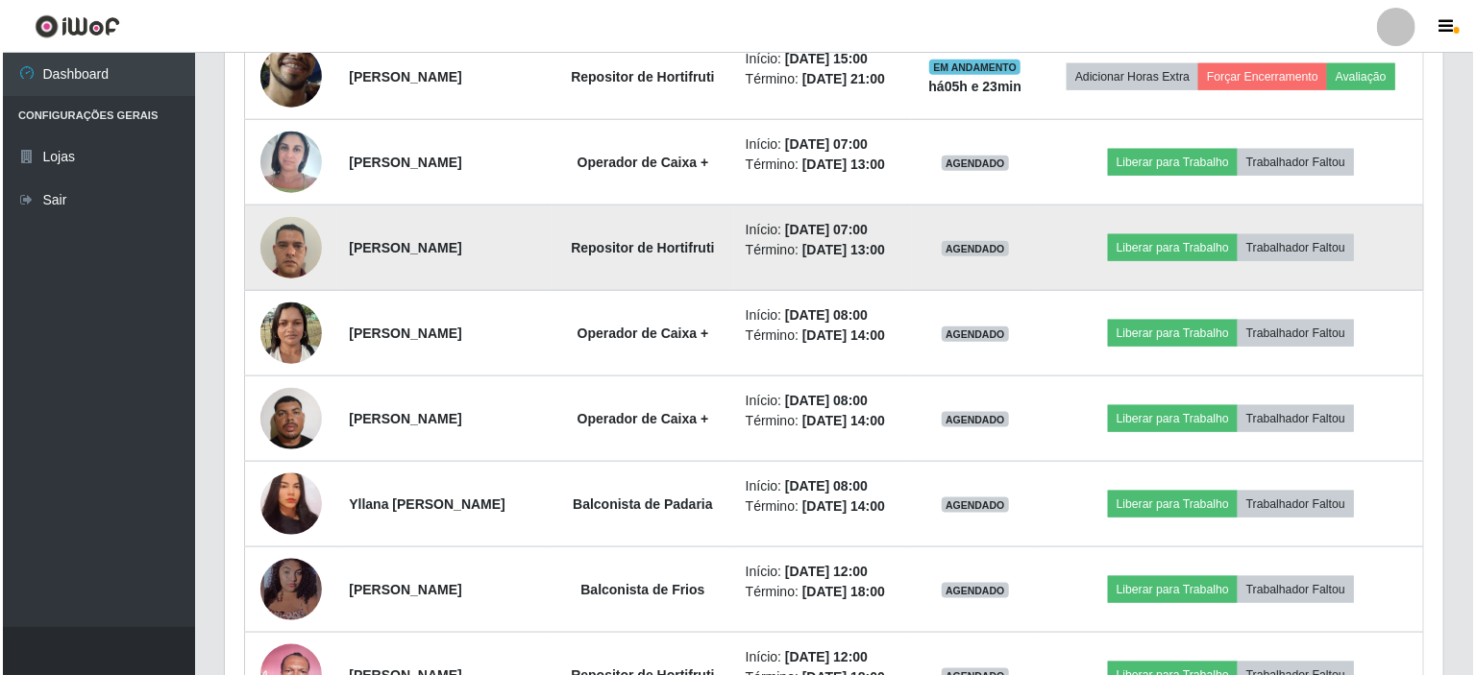
scroll to position [1075, 0]
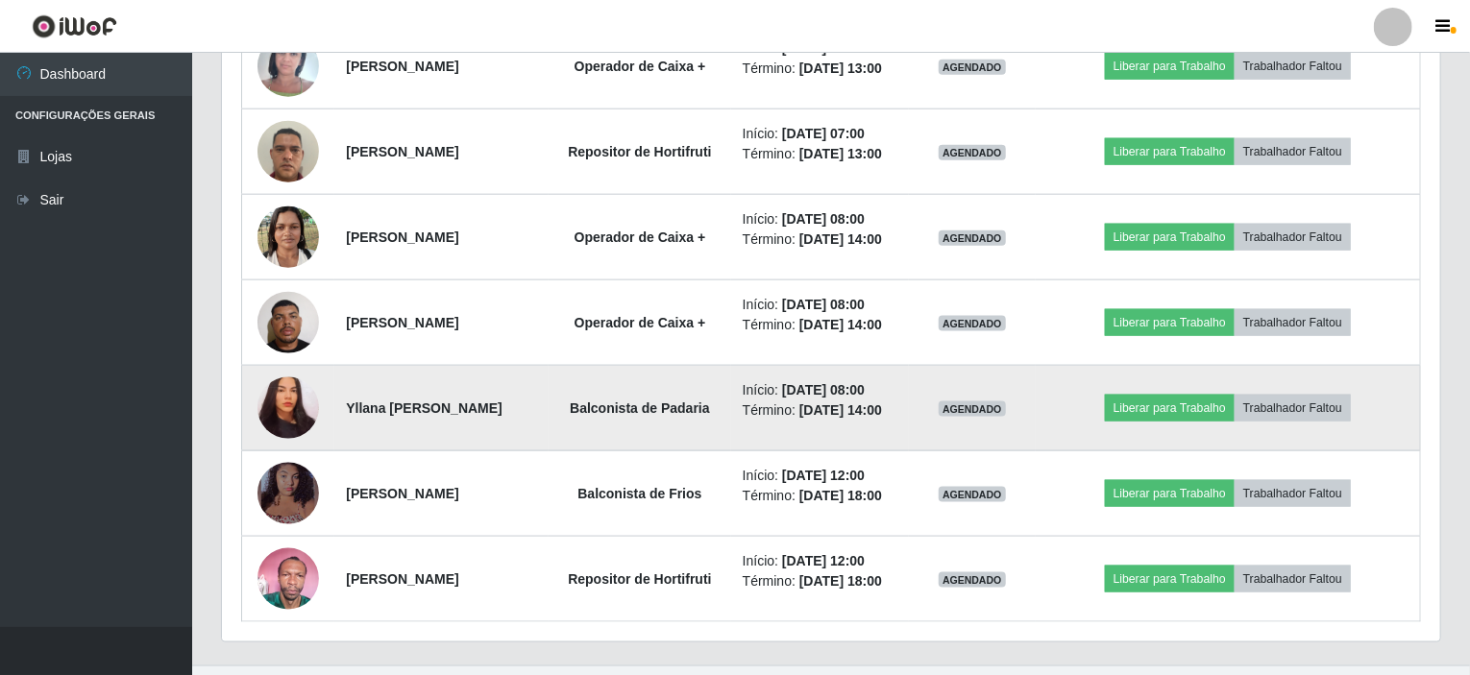
click at [266, 406] on img at bounding box center [287, 409] width 61 height 66
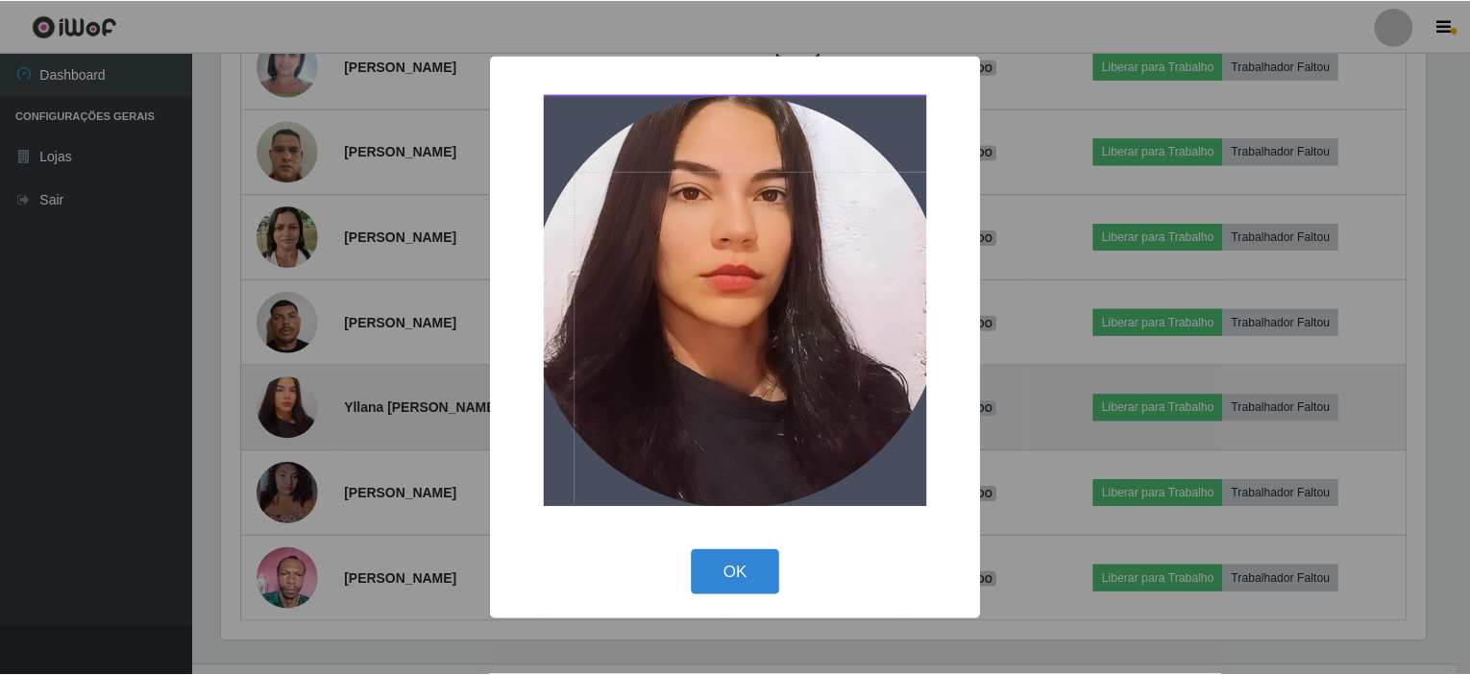
scroll to position [399, 1211]
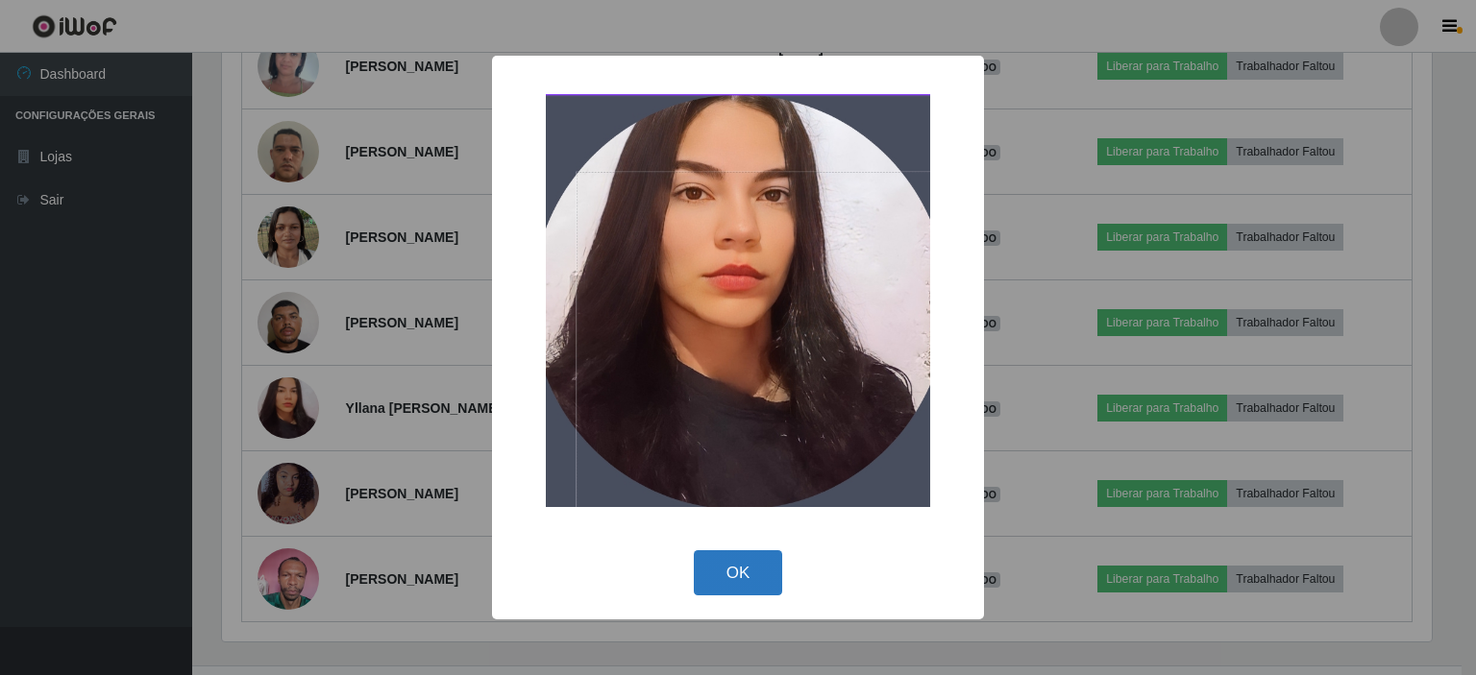
click at [760, 576] on button "OK" at bounding box center [738, 573] width 89 height 45
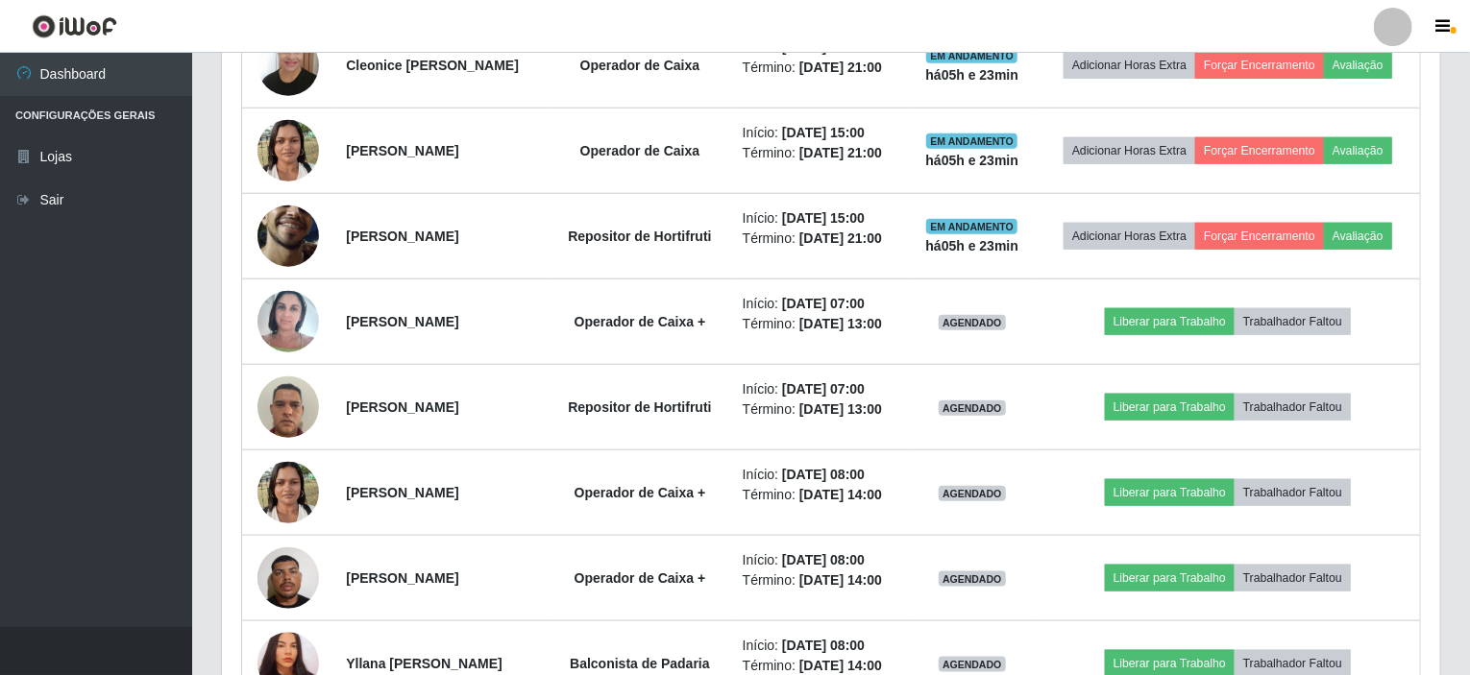
scroll to position [787, 0]
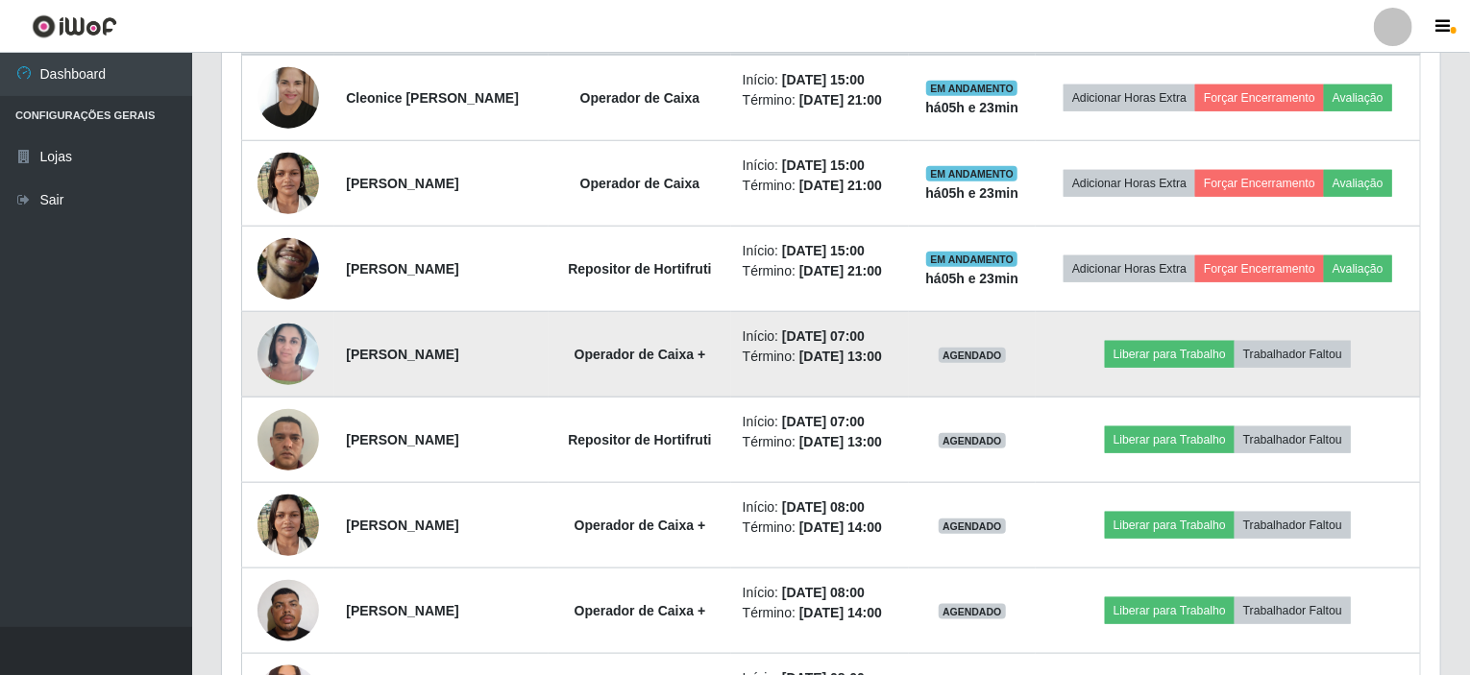
click at [304, 348] on img at bounding box center [287, 354] width 61 height 82
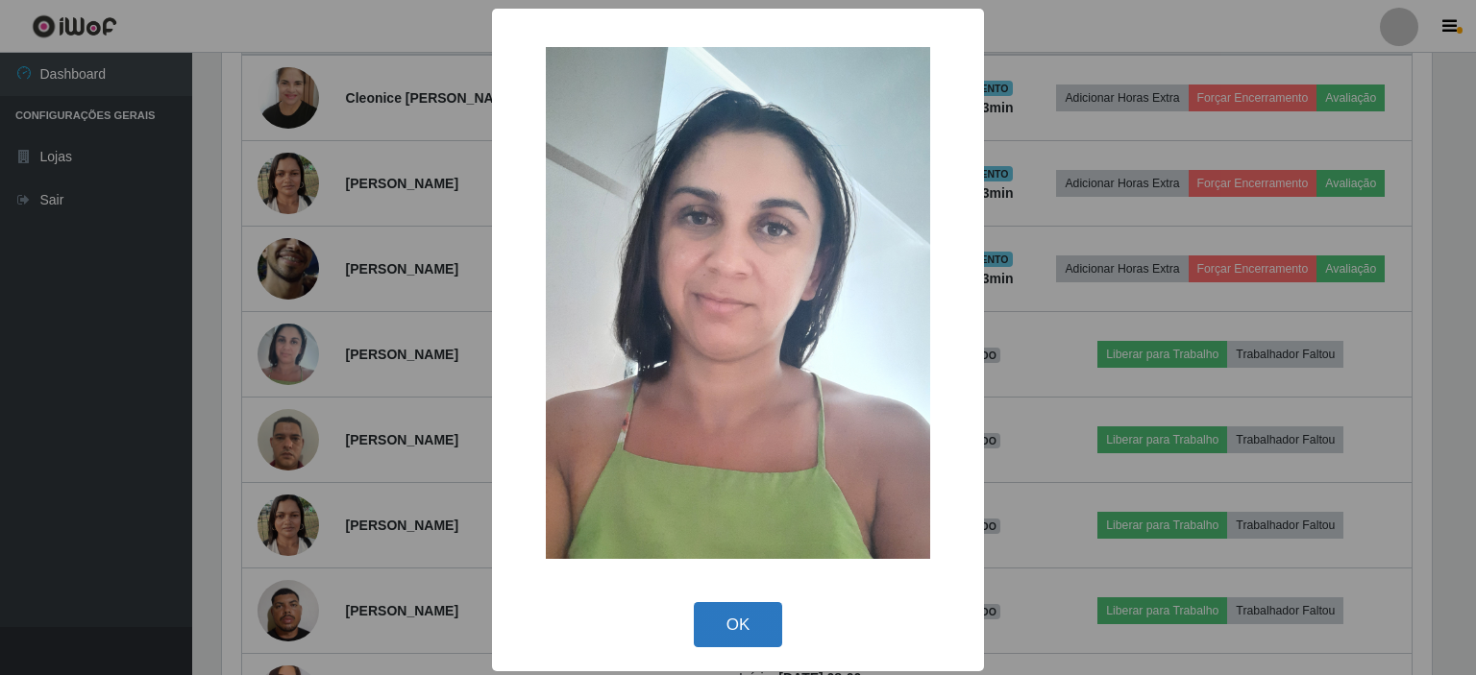
click at [729, 616] on button "OK" at bounding box center [738, 624] width 89 height 45
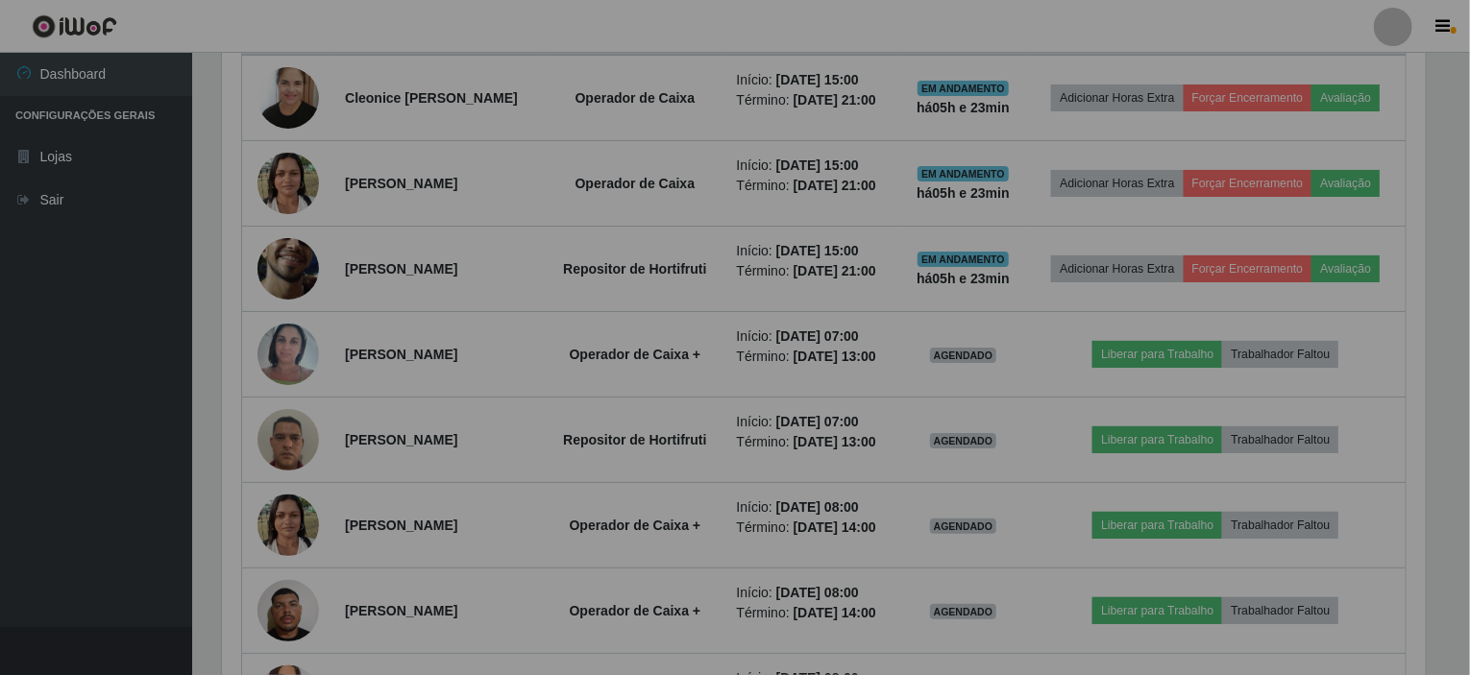
scroll to position [399, 1218]
